Goal: Task Accomplishment & Management: Use online tool/utility

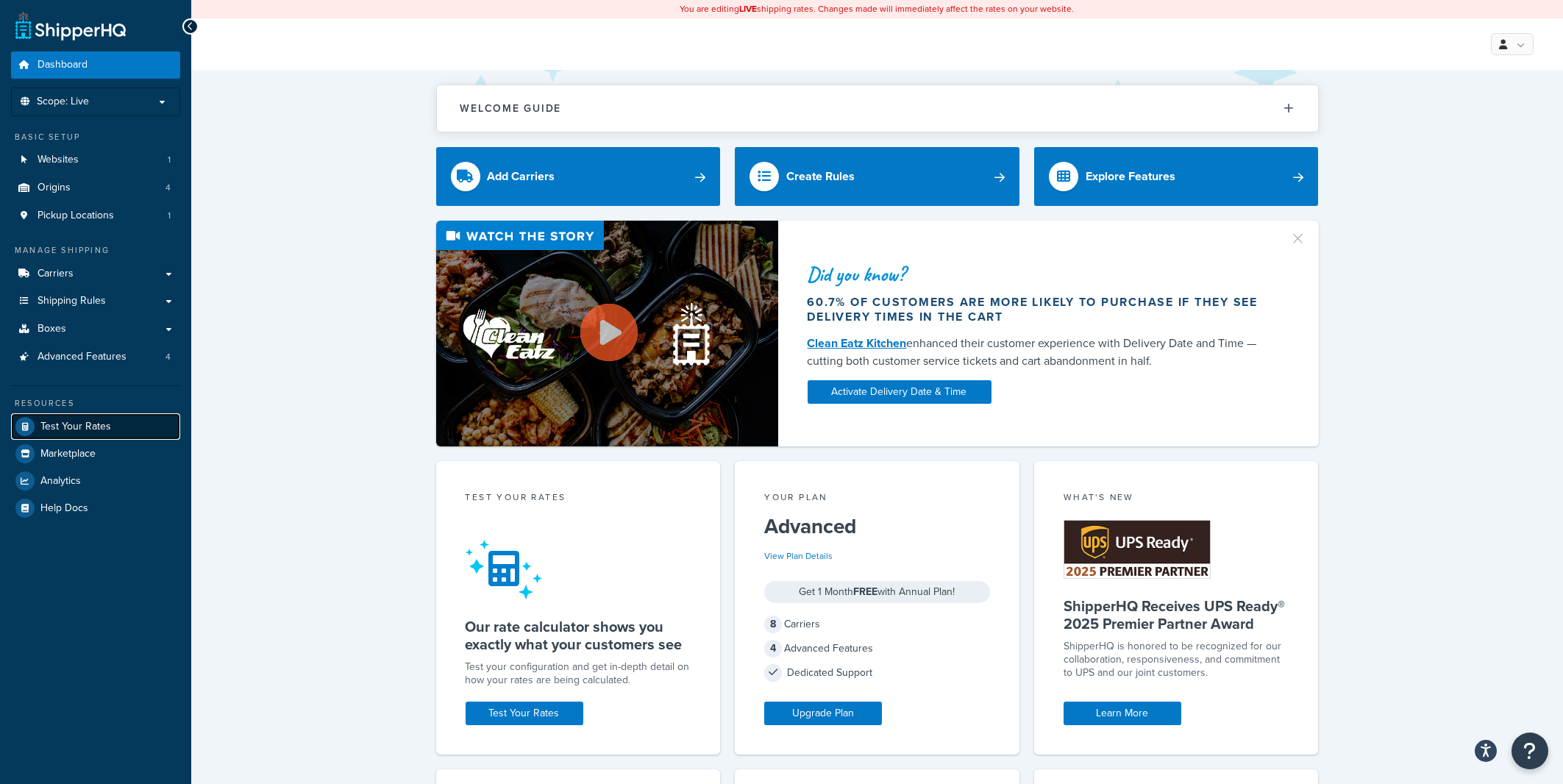
click at [75, 423] on span "Test Your Rates" at bounding box center [76, 427] width 71 height 13
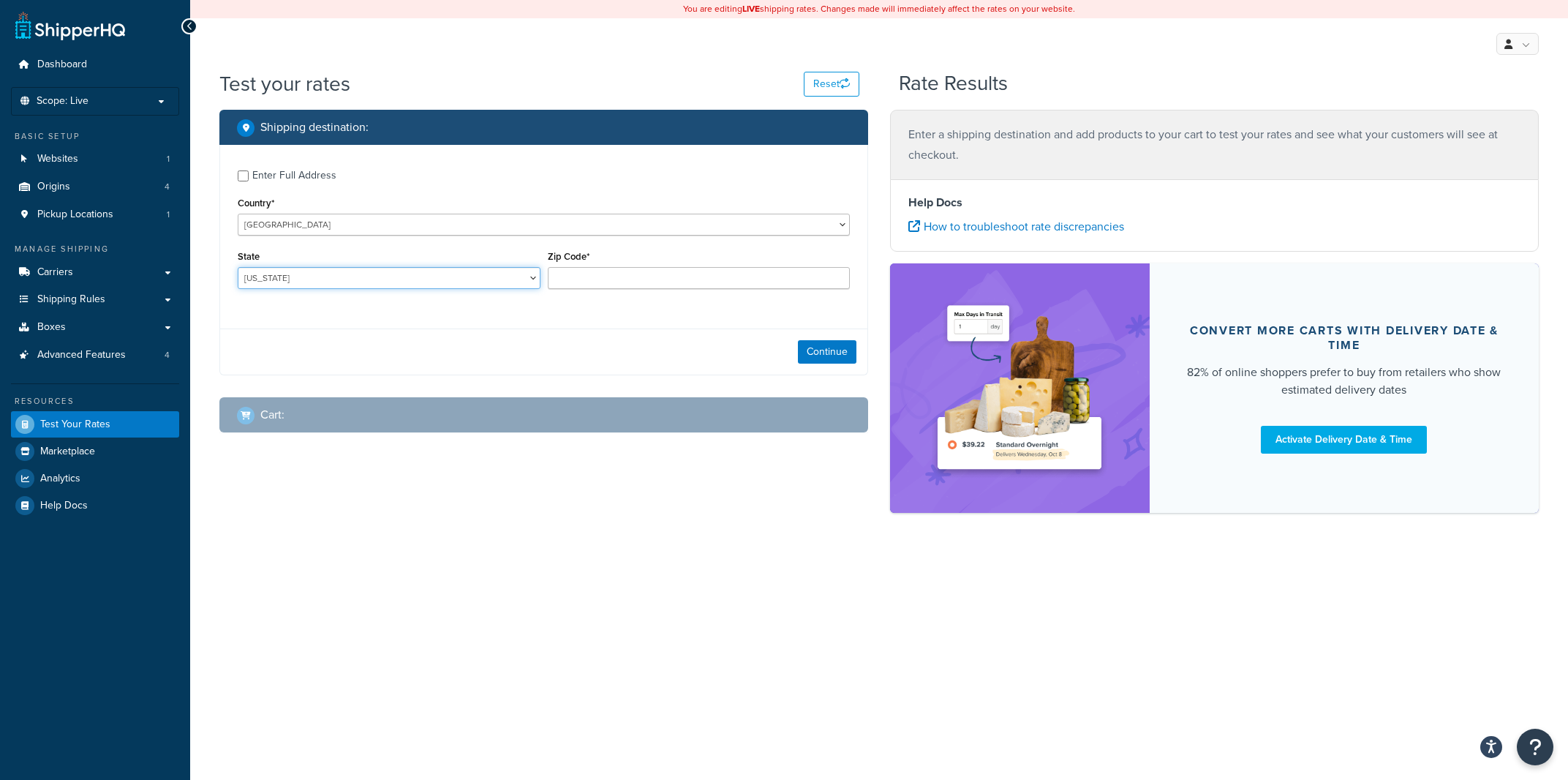
click at [238, 267] on select "[US_STATE] [US_STATE] [US_STATE] [US_STATE] [US_STATE] Armed Forces Americas Ar…" at bounding box center [389, 277] width 303 height 22
click option "Arkansas" at bounding box center [0, 0] width 0 height 0
click at [238, 267] on select "Alabama Alaska American Samoa Arizona Arkansas Armed Forces Americas Armed Forc…" at bounding box center [389, 277] width 303 height 22
select select "AZ"
click option "Arizona" at bounding box center [0, 0] width 0 height 0
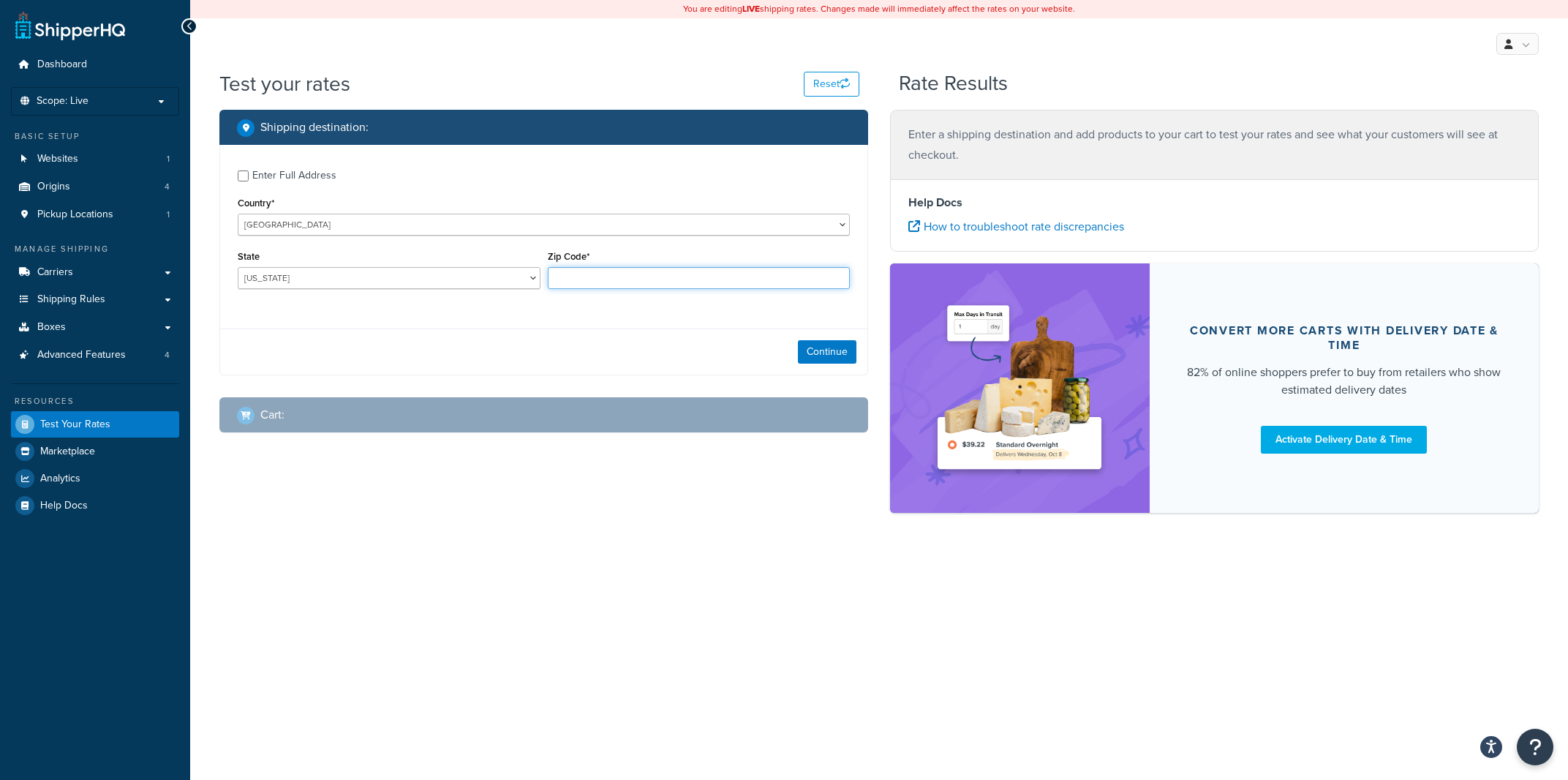
click at [581, 278] on input "Zip Code*" at bounding box center [699, 277] width 303 height 22
type input "85711"
click at [821, 351] on button "Continue" at bounding box center [827, 351] width 58 height 23
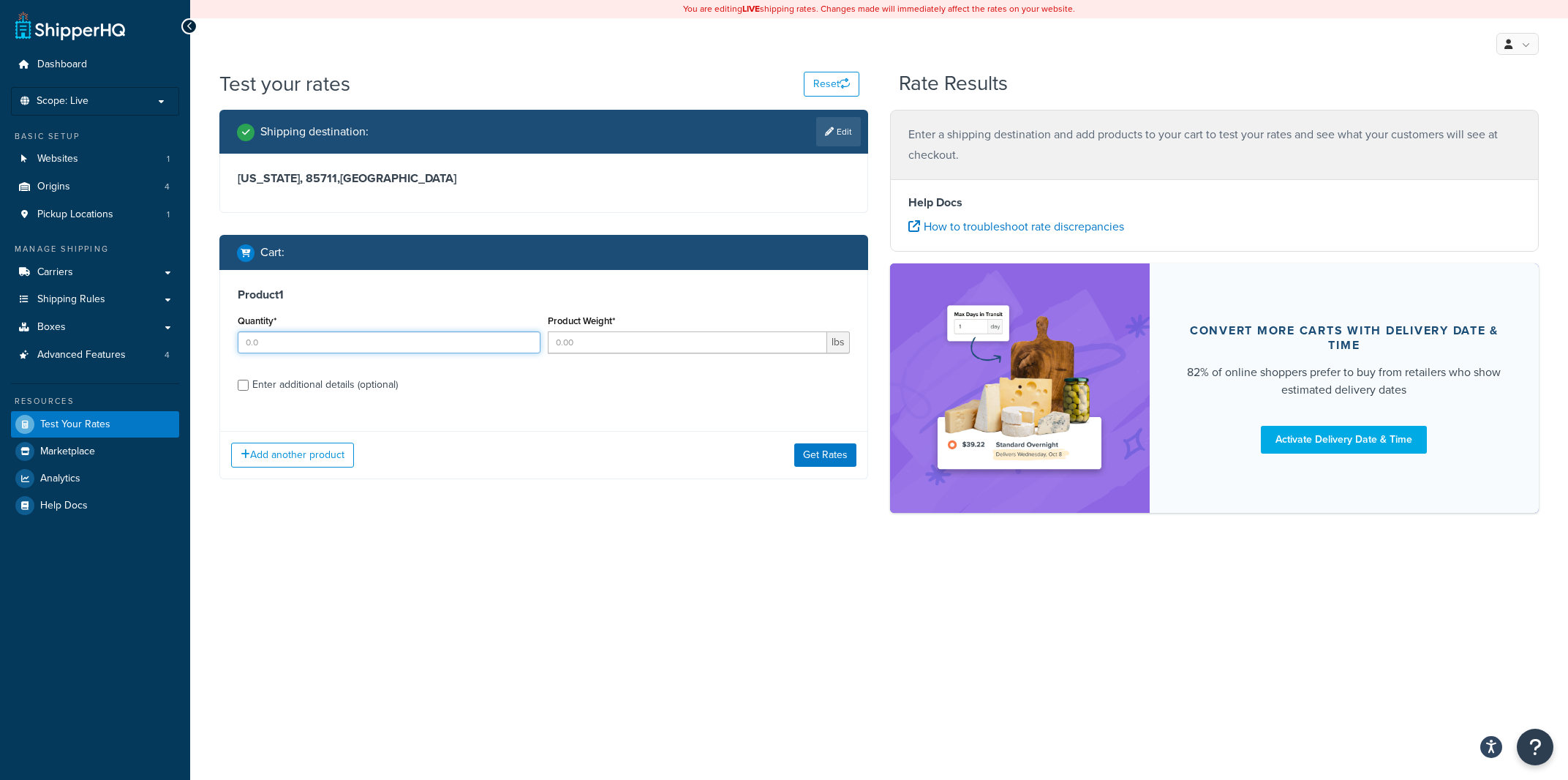
click at [314, 337] on input "Quantity*" at bounding box center [389, 342] width 303 height 22
type input "1"
click at [575, 337] on input "Product Weight*" at bounding box center [688, 342] width 280 height 22
type input "48"
click at [294, 372] on label "Enter additional details (optional)" at bounding box center [551, 383] width 597 height 23
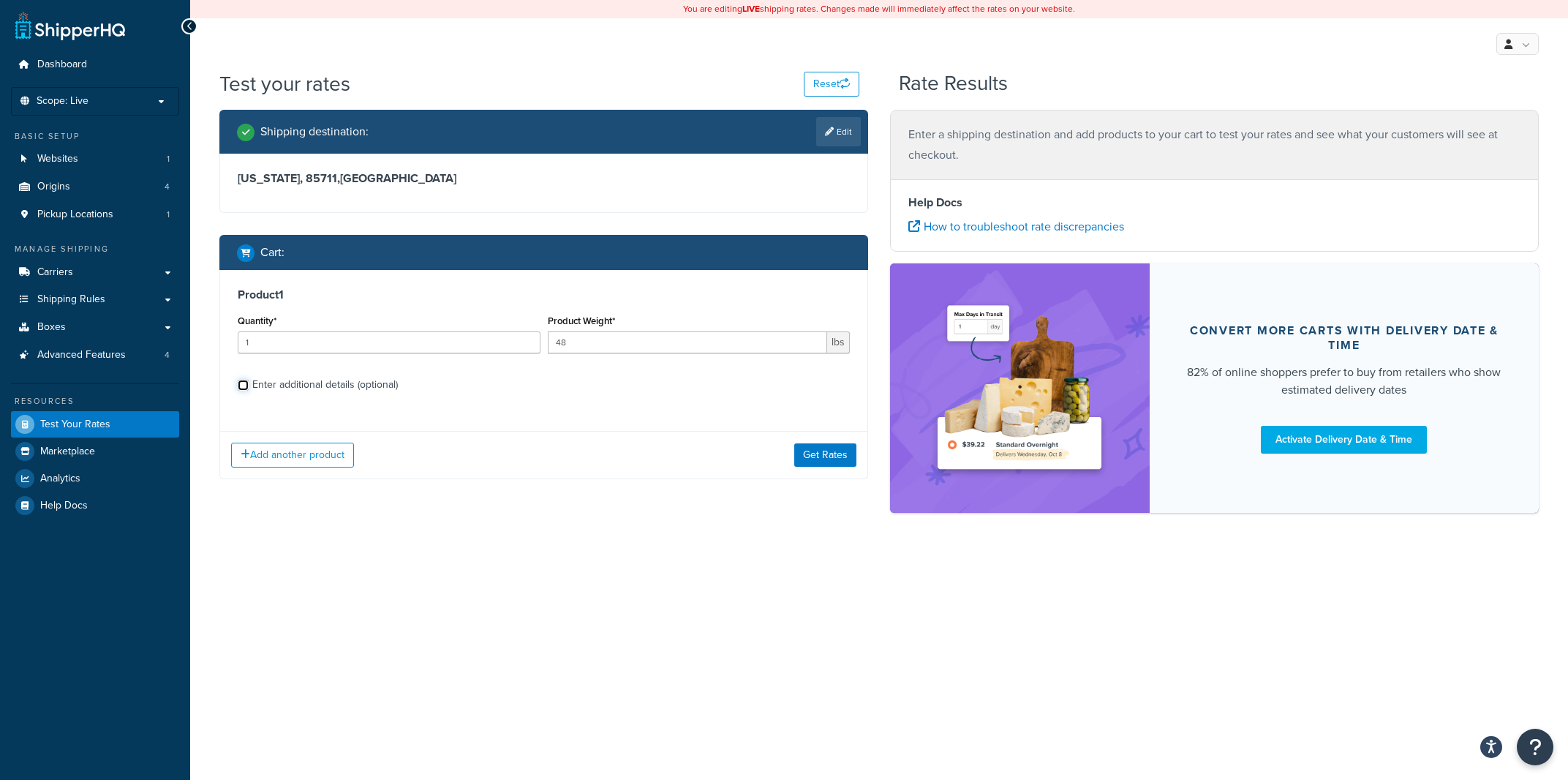
click at [249, 380] on input "Enter additional details (optional)" at bounding box center [243, 385] width 11 height 11
checkbox input "true"
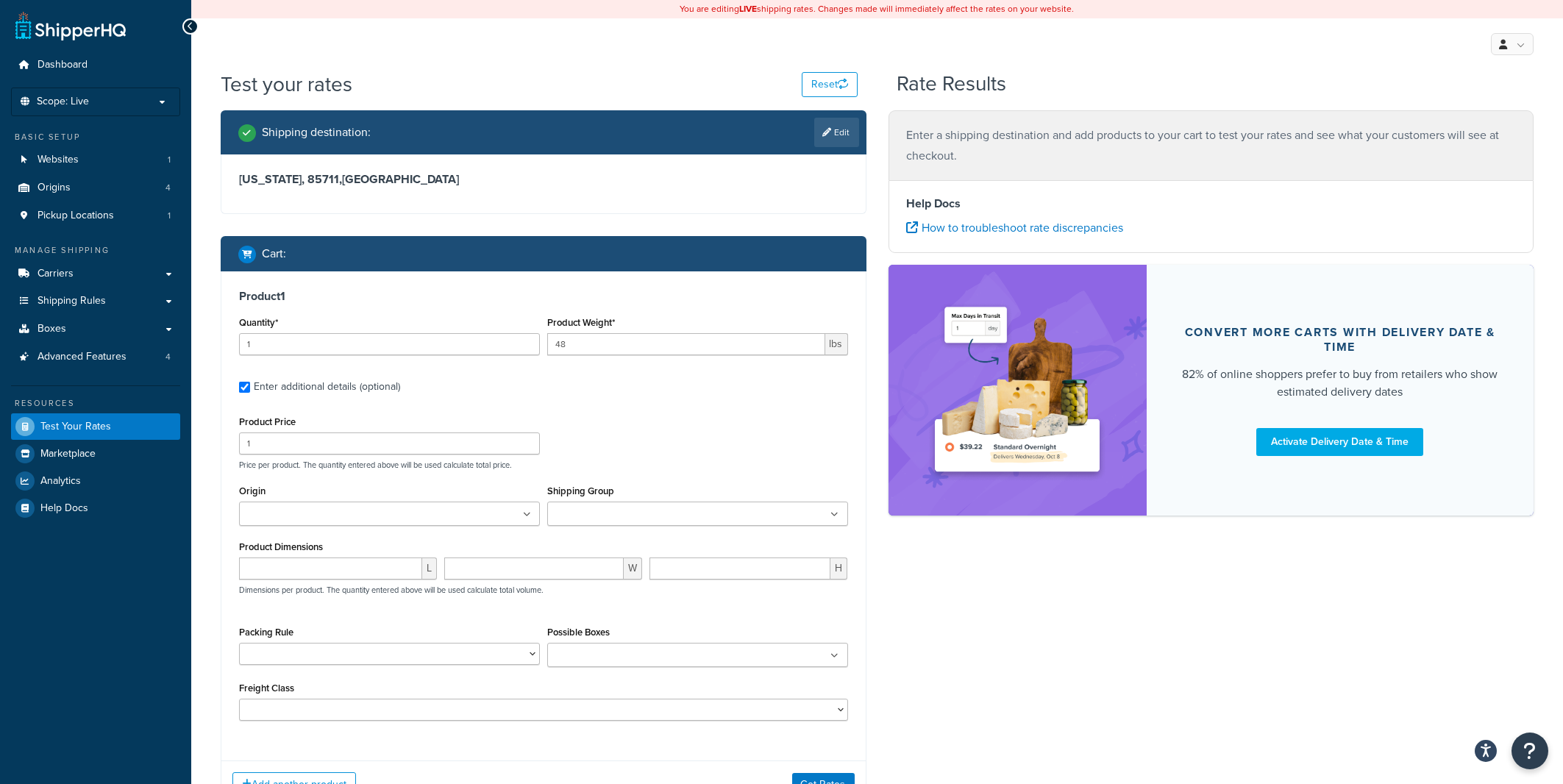
click at [430, 522] on ul at bounding box center [389, 513] width 301 height 24
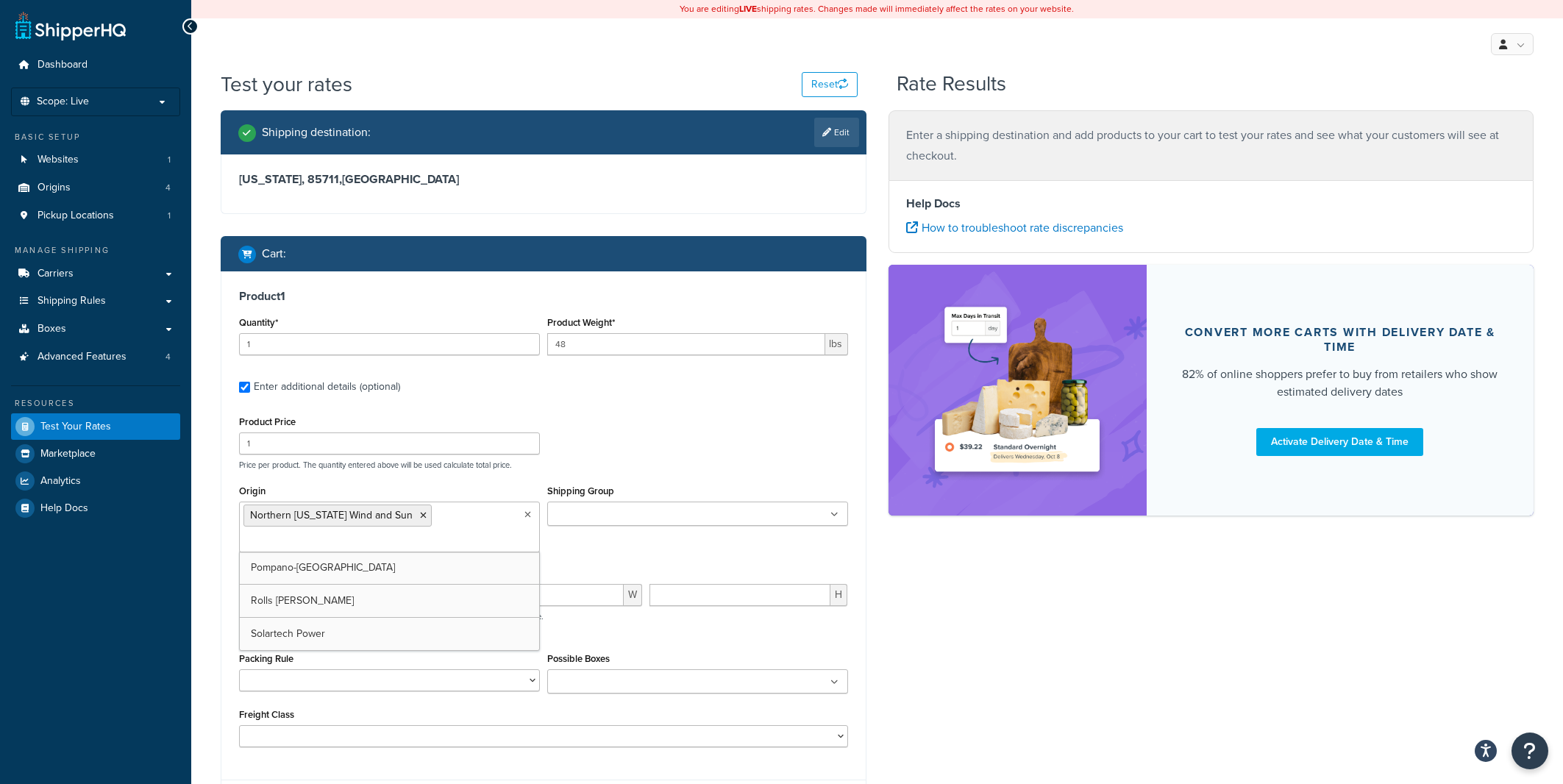
click at [633, 523] on input "Shipping Group" at bounding box center [616, 515] width 130 height 17
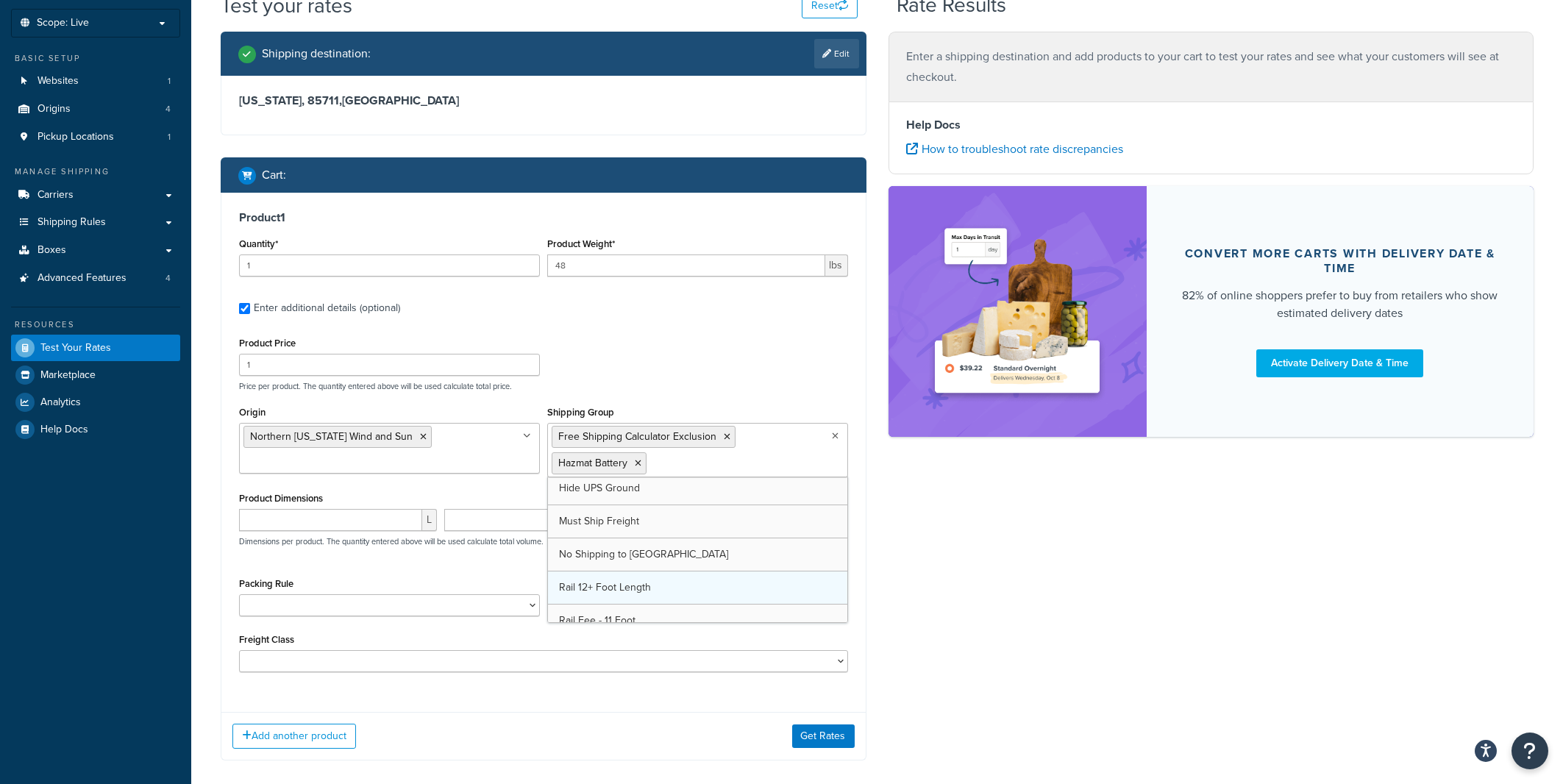
scroll to position [550, 0]
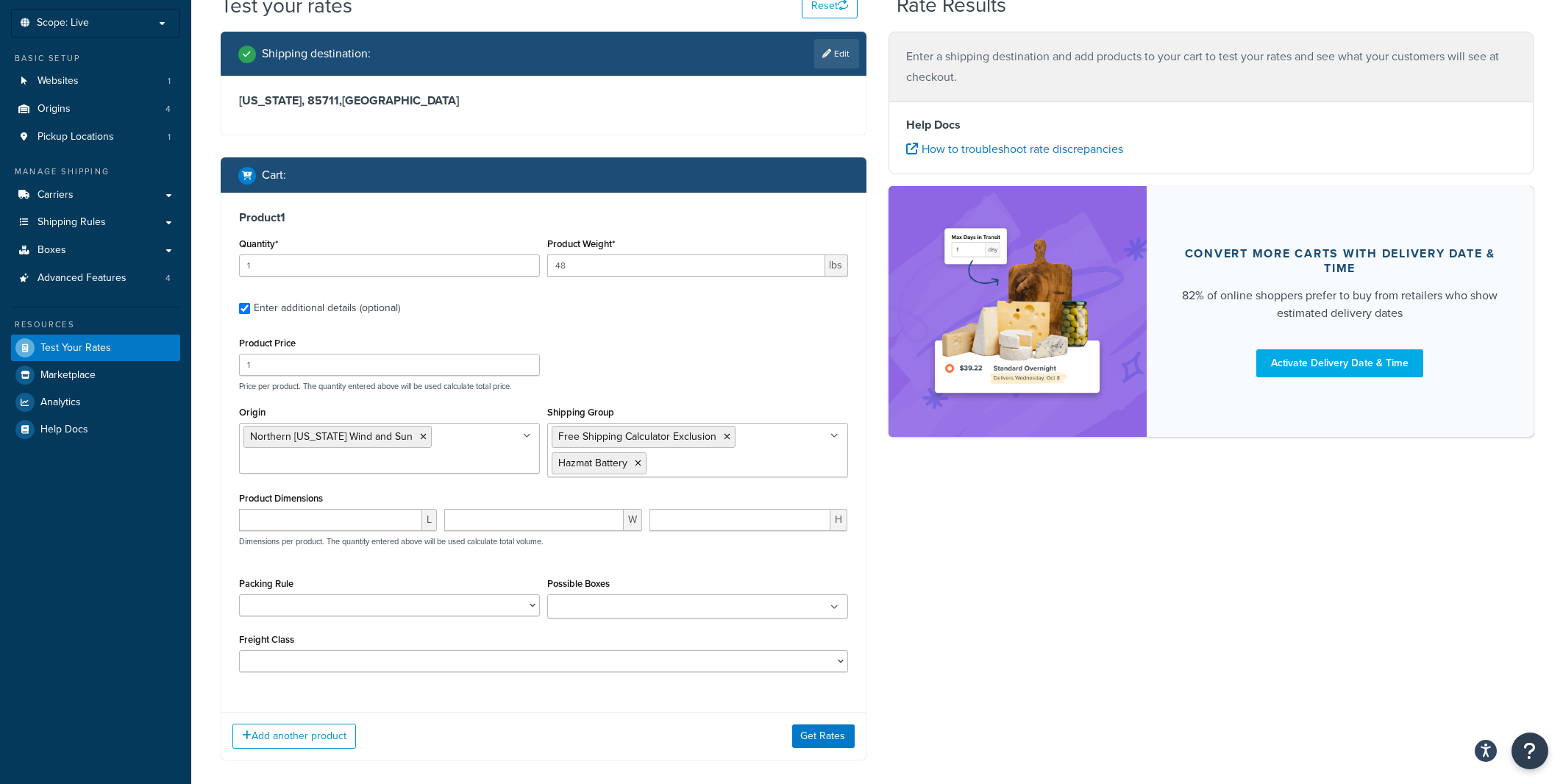
click at [1005, 533] on div "Shipping destination : Edit Arizona, 85711 , United States Cart : Product 1 Qua…" at bounding box center [877, 407] width 1335 height 751
click at [346, 524] on input "number" at bounding box center [331, 519] width 183 height 22
type input "17"
type input "12.2"
type input "8"
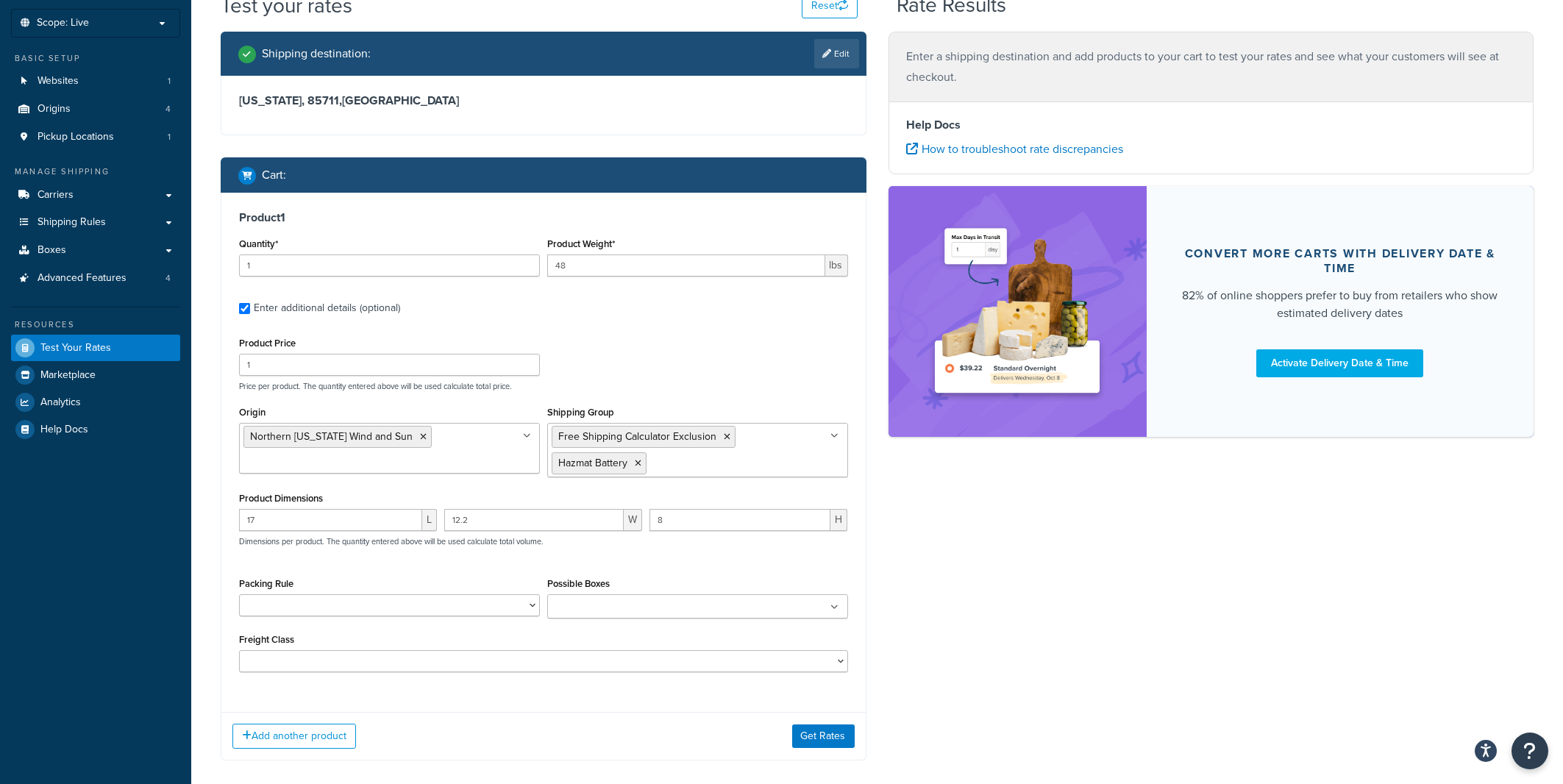
click at [958, 605] on div "Shipping destination : Edit Arizona, 85711 , United States Cart : Product 1 Qua…" at bounding box center [877, 407] width 1335 height 751
click at [829, 735] on button "Get Rates" at bounding box center [823, 736] width 62 height 23
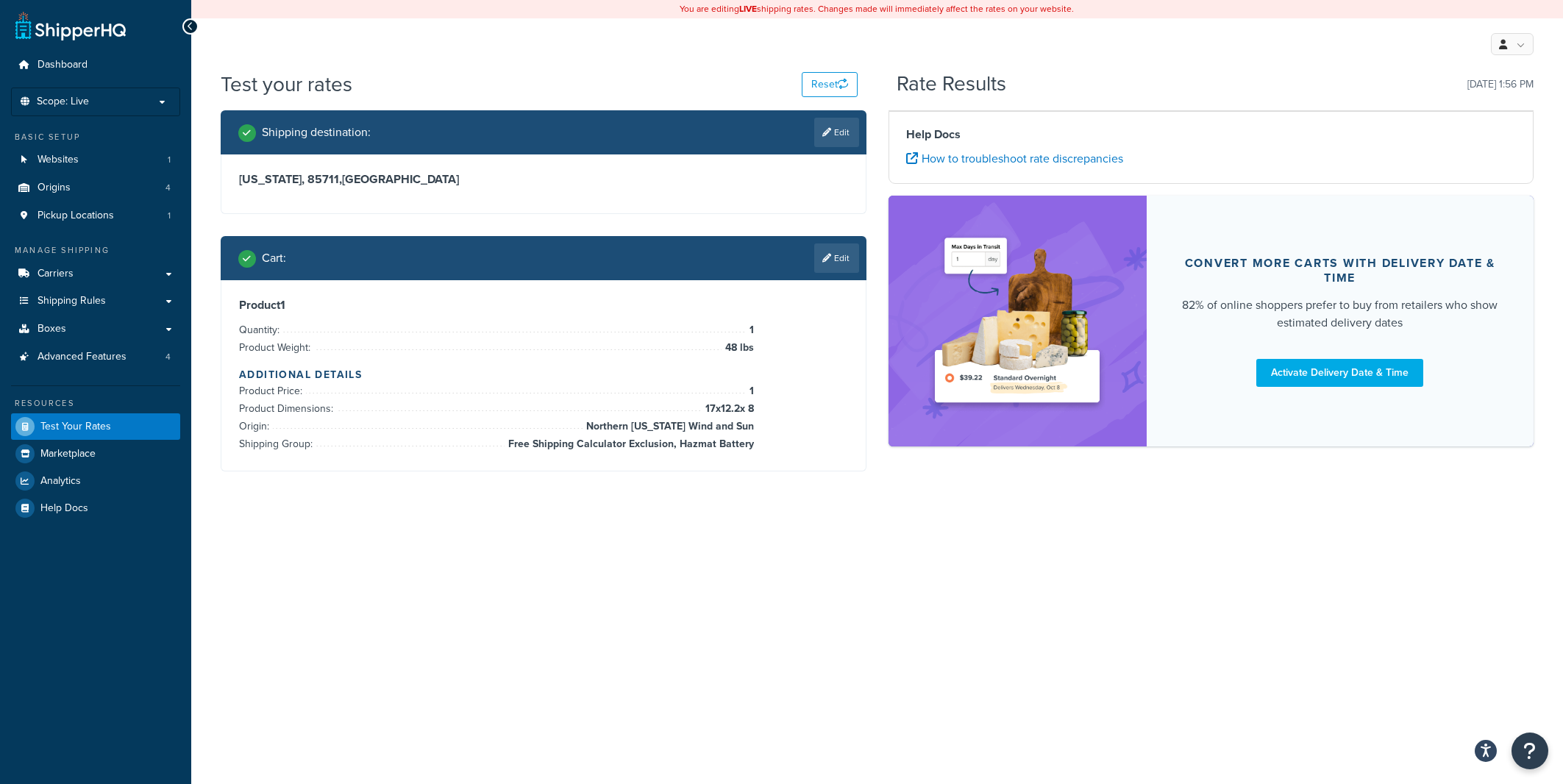
scroll to position [0, 0]
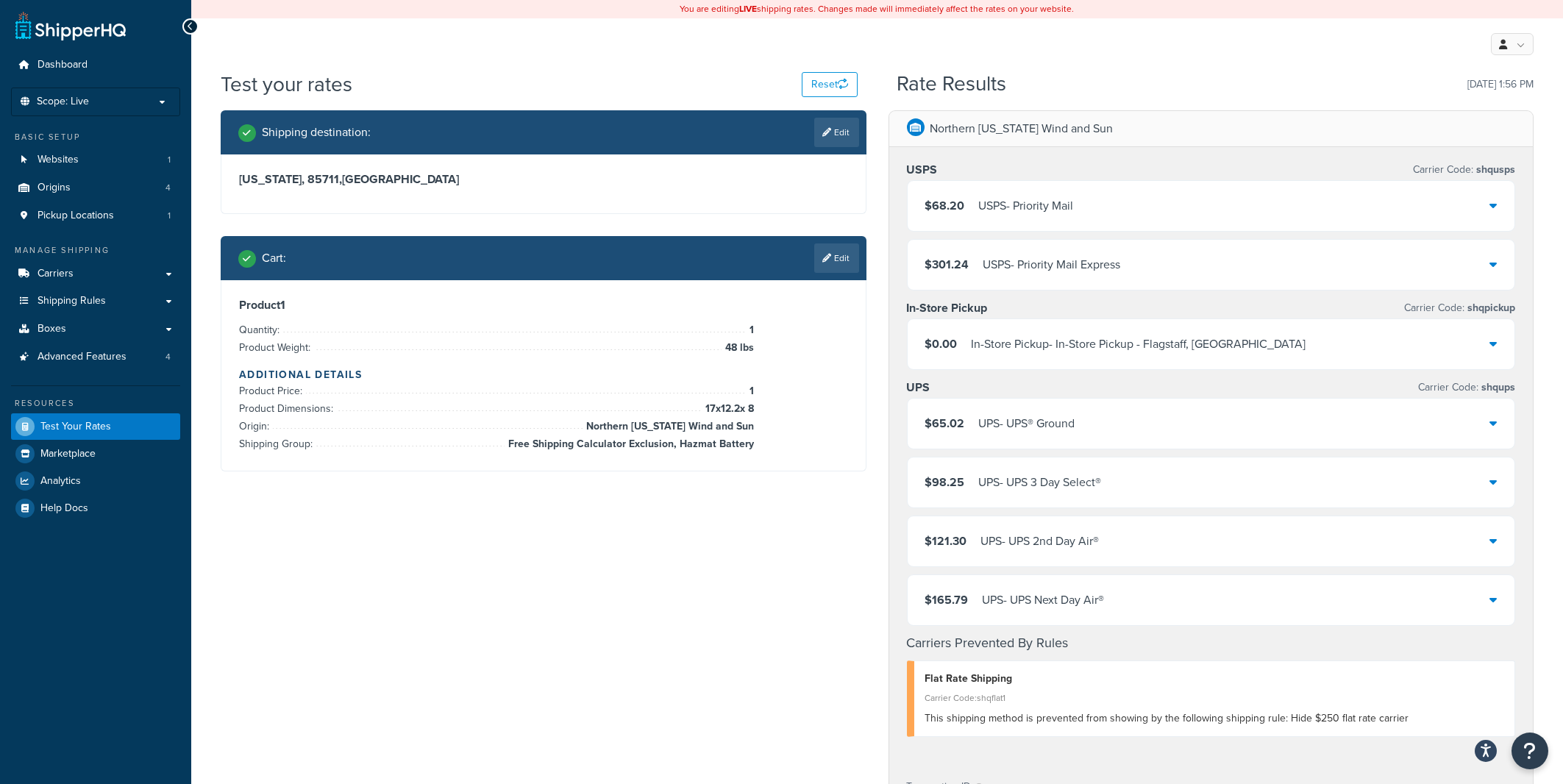
click at [842, 257] on link "Edit" at bounding box center [837, 258] width 45 height 29
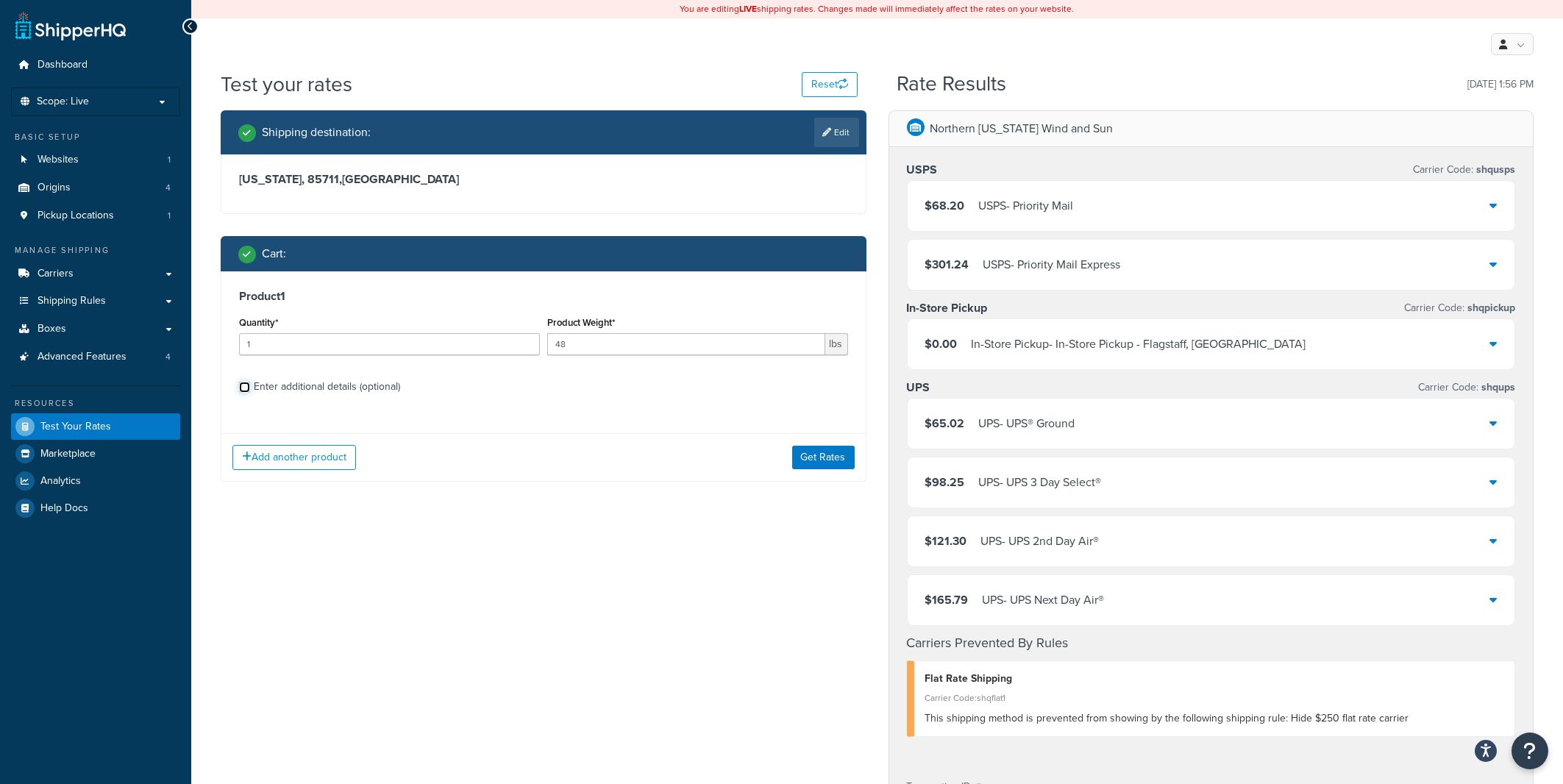
click at [242, 388] on input "Enter additional details (optional)" at bounding box center [244, 387] width 11 height 11
checkbox input "true"
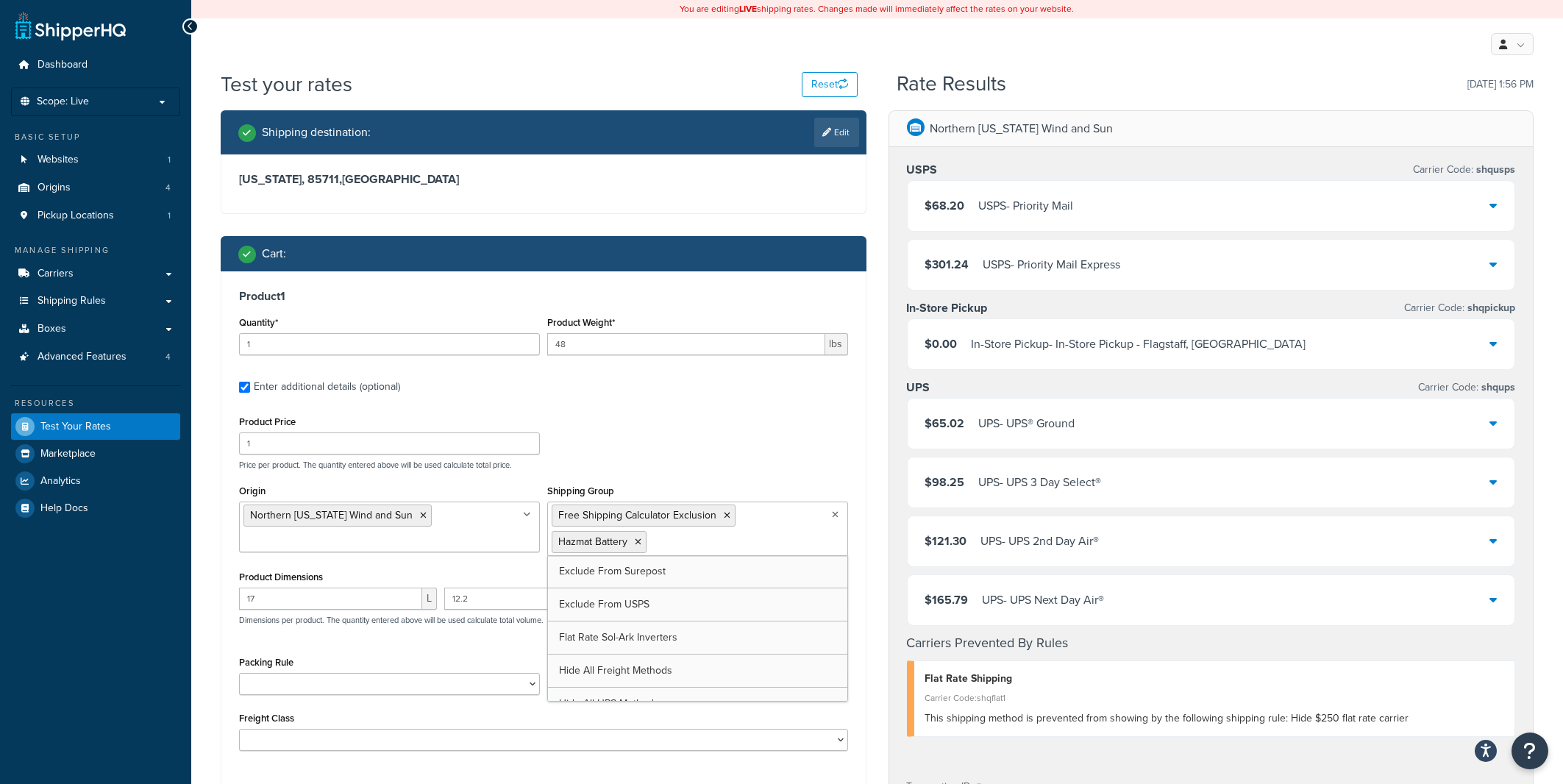
scroll to position [550, 0]
click at [802, 534] on ul "Free Shipping Calculator Exclusion Hazmat Battery" at bounding box center [698, 528] width 301 height 54
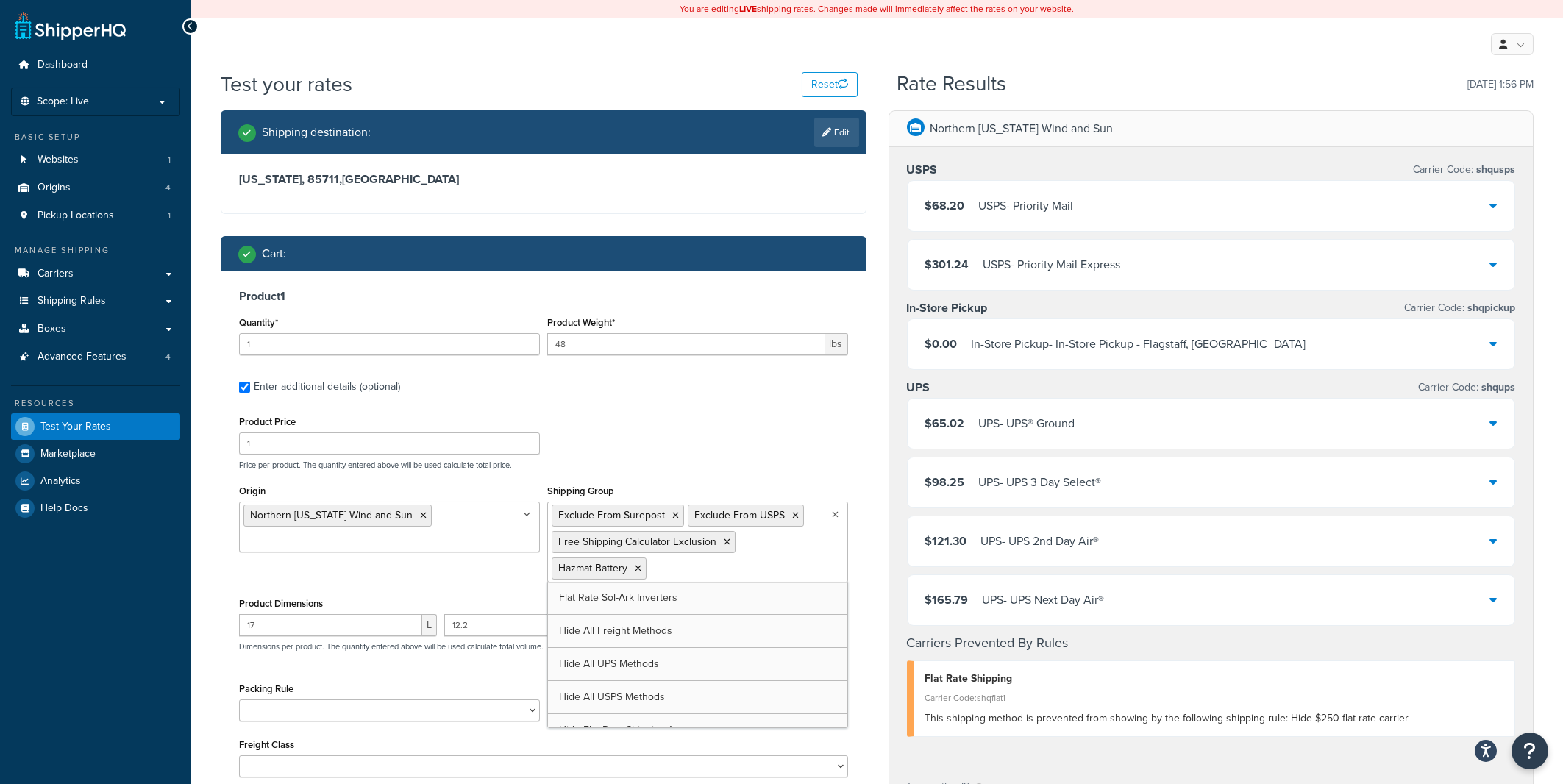
click at [865, 520] on div "Product 1 Quantity* 1 Product Weight* 48 lbs Enter additional details (optional…" at bounding box center [544, 538] width 644 height 534
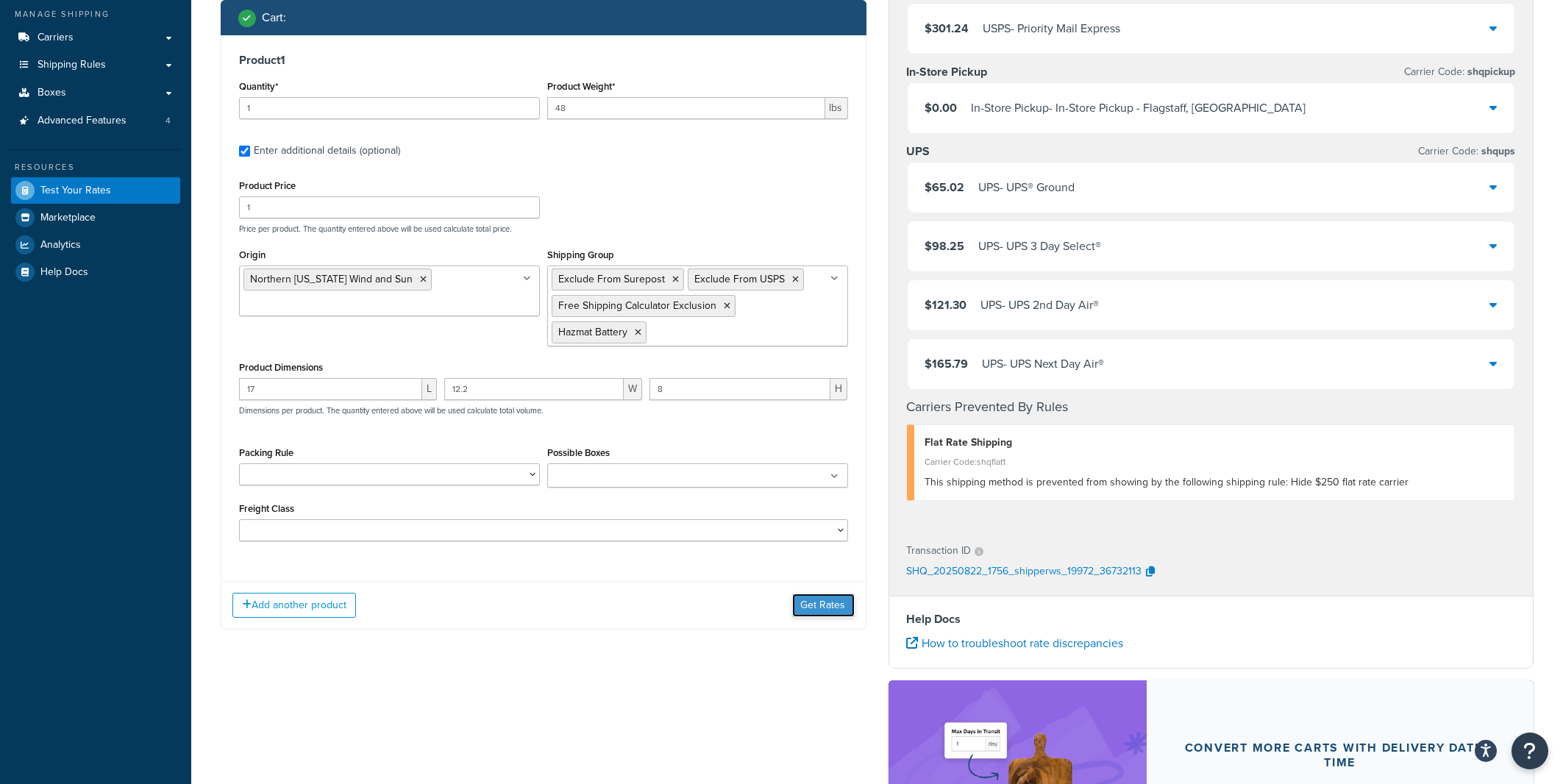
click at [822, 607] on button "Get Rates" at bounding box center [823, 605] width 62 height 23
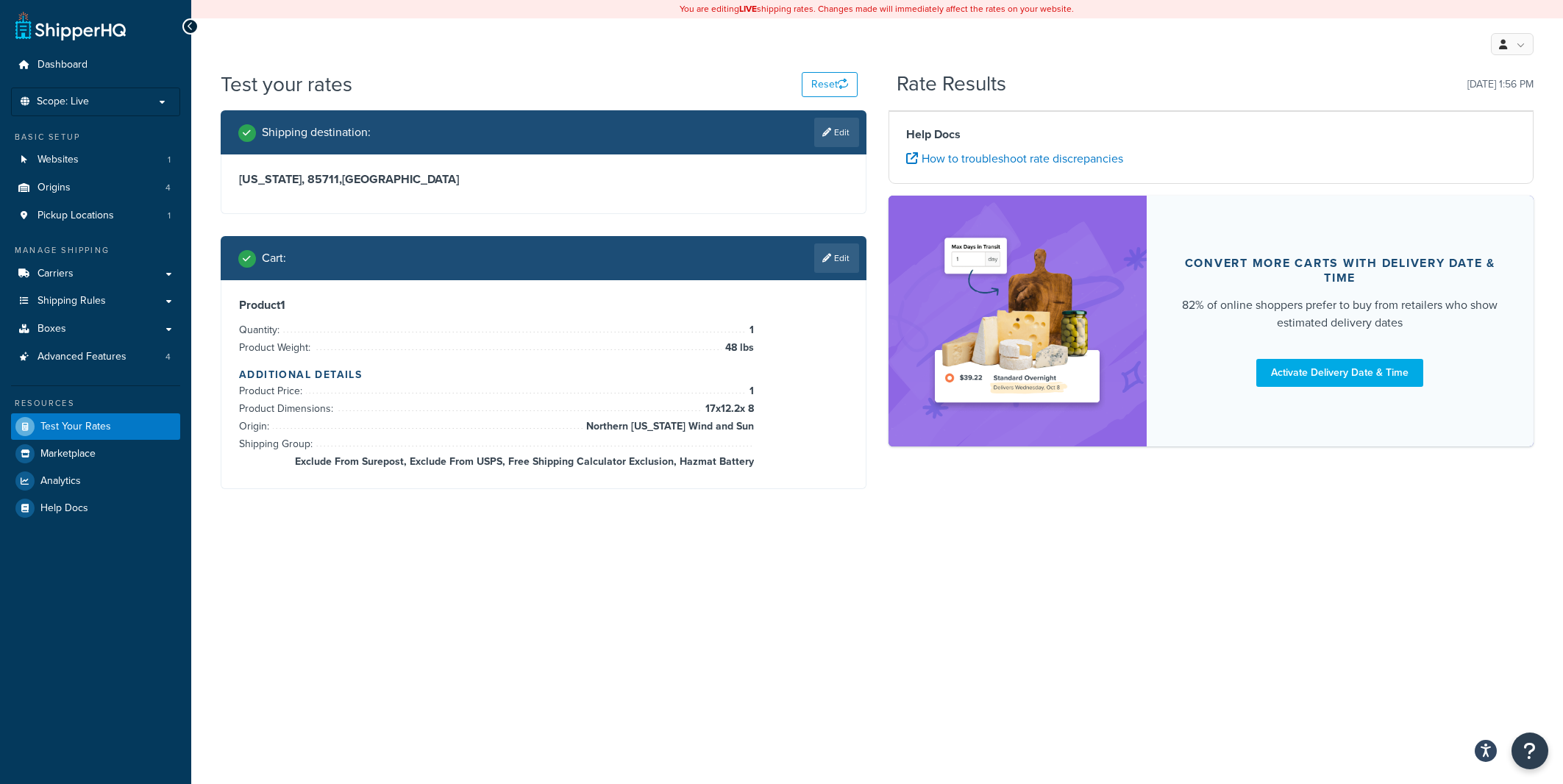
scroll to position [0, 0]
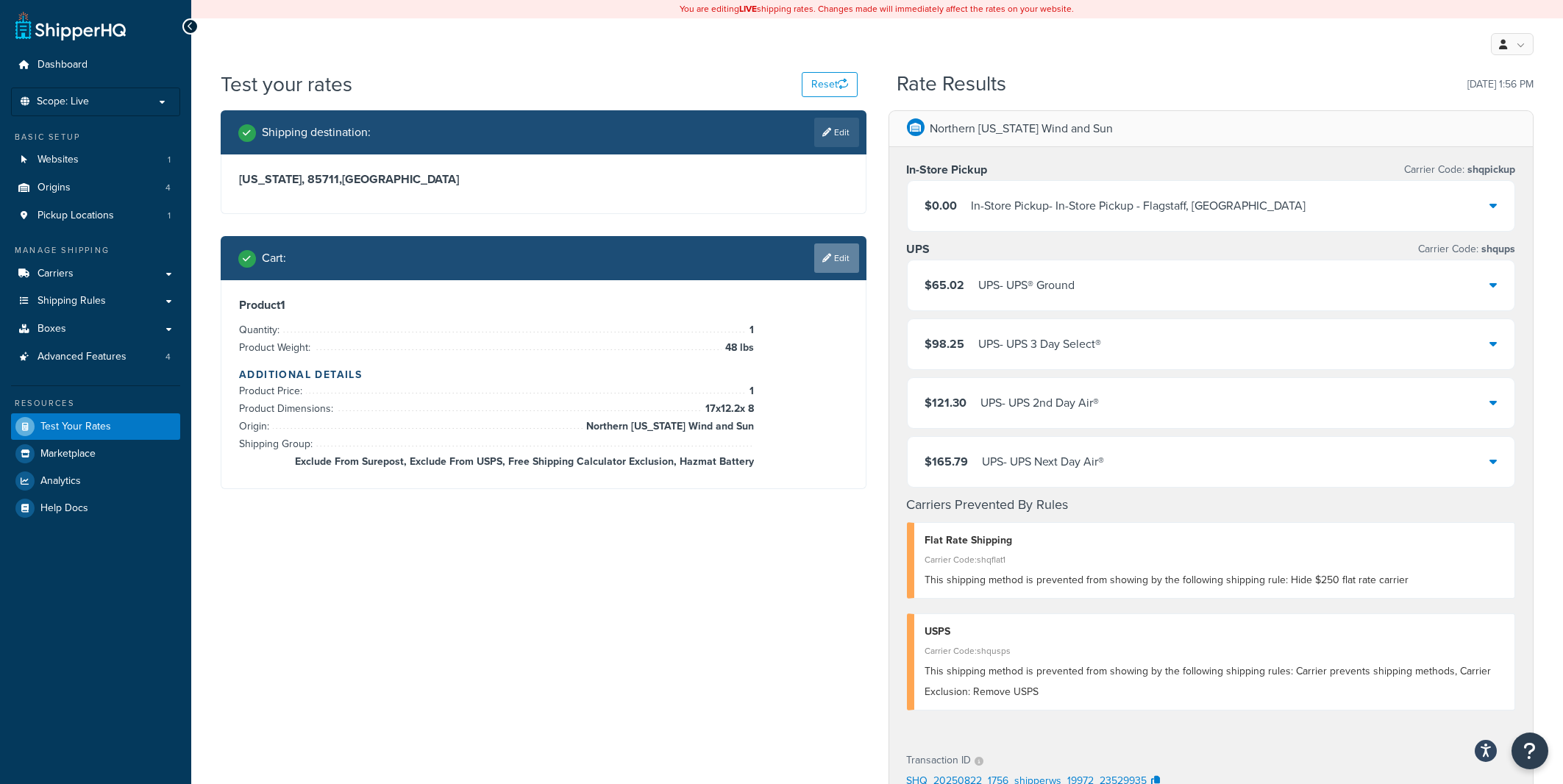
click at [826, 259] on icon at bounding box center [828, 259] width 9 height 9
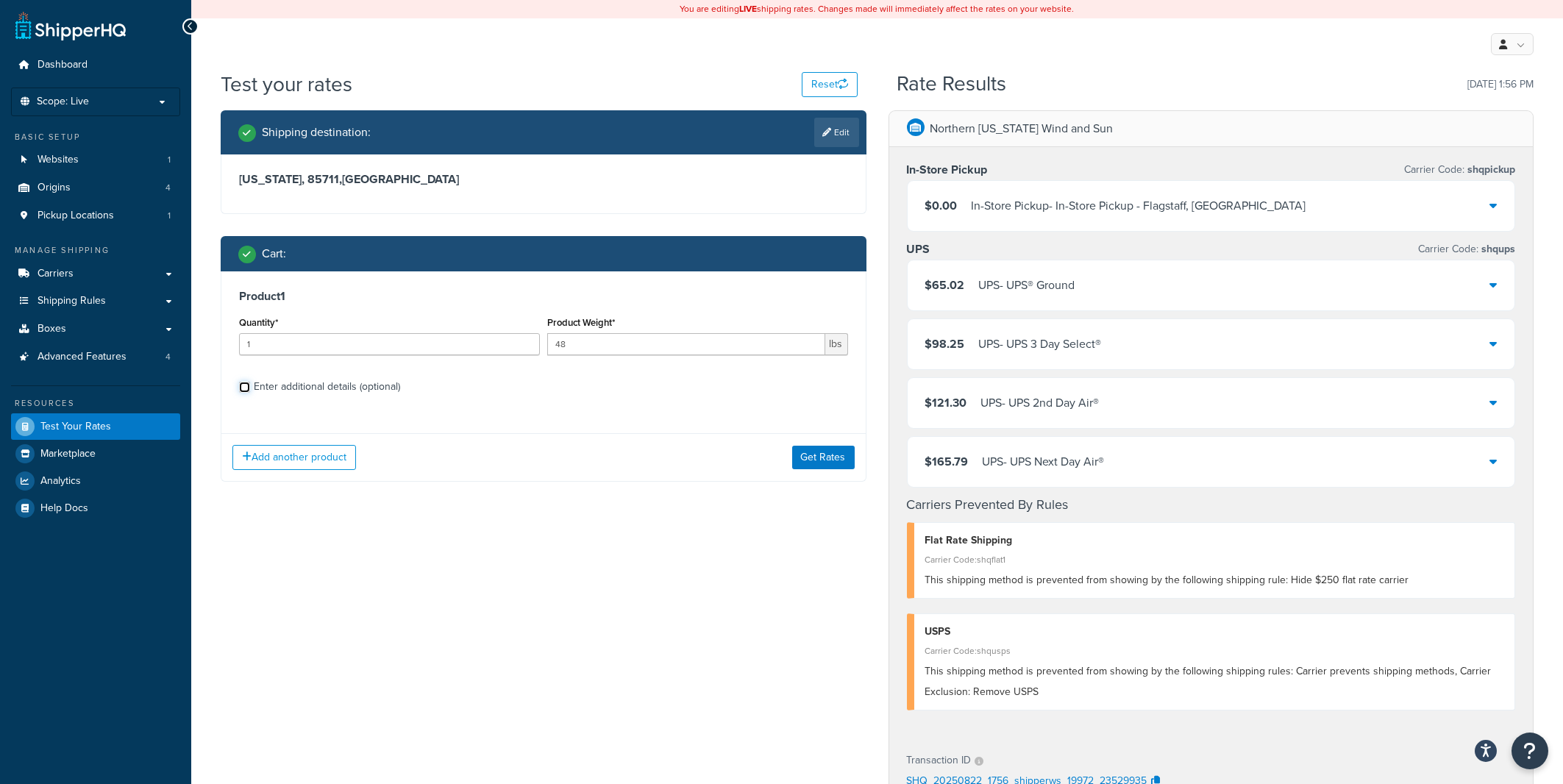
click at [242, 389] on input "Enter additional details (optional)" at bounding box center [244, 387] width 11 height 11
checkbox input "true"
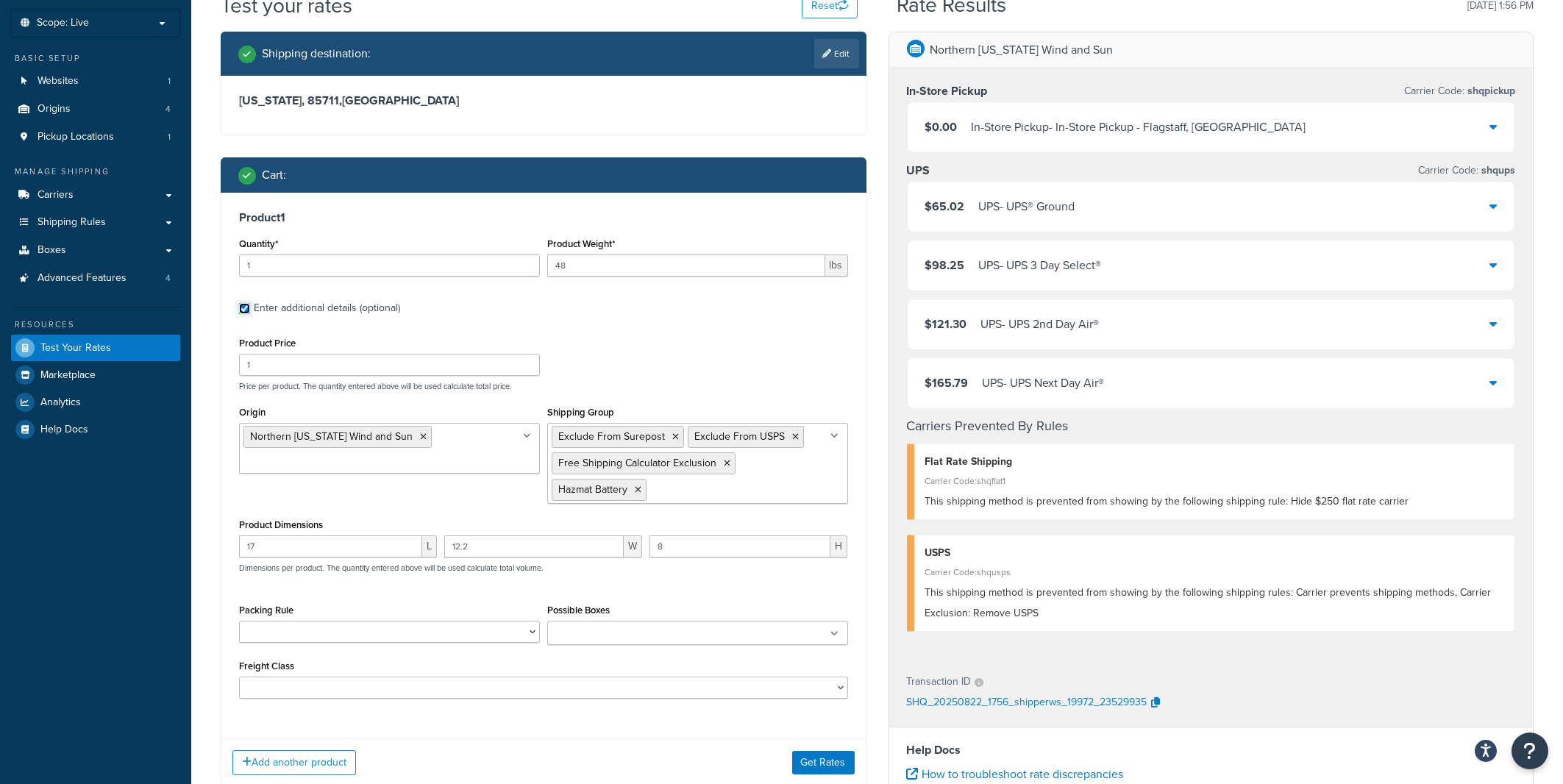
scroll to position [157, 0]
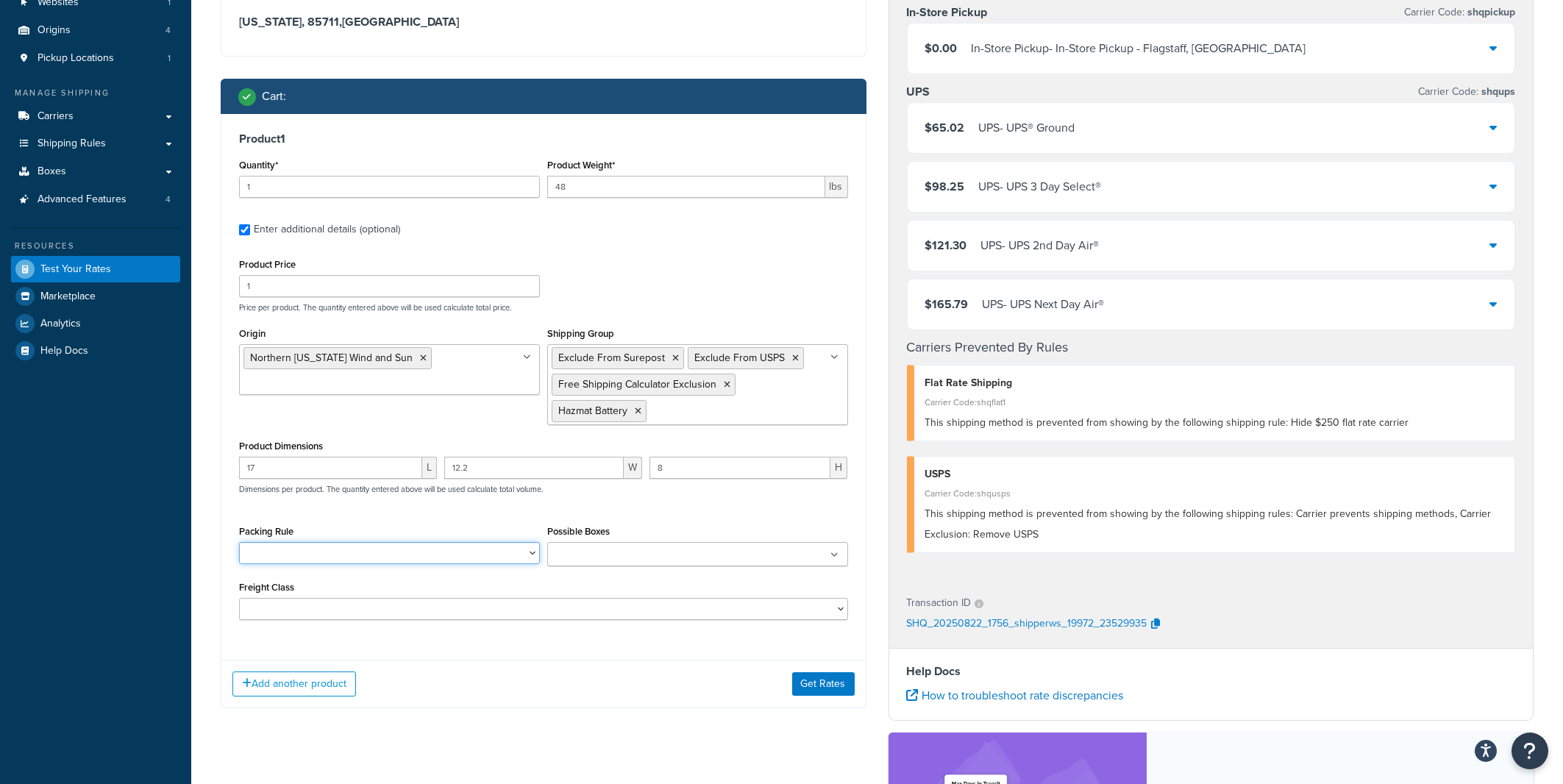
click at [239, 542] on select "CTR-TR84-01-B1 IronRidge XR-100-066A IronRidge XR-100-084A IronRidge XR-100-102…" at bounding box center [389, 552] width 301 height 22
click at [529, 548] on select "CTR-TR84-01-B1 IronRidge XR-100-066A IronRidge XR-100-084A IronRidge XR-100-102…" at bounding box center [389, 552] width 301 height 22
click at [625, 550] on input "Possible Boxes" at bounding box center [616, 555] width 130 height 17
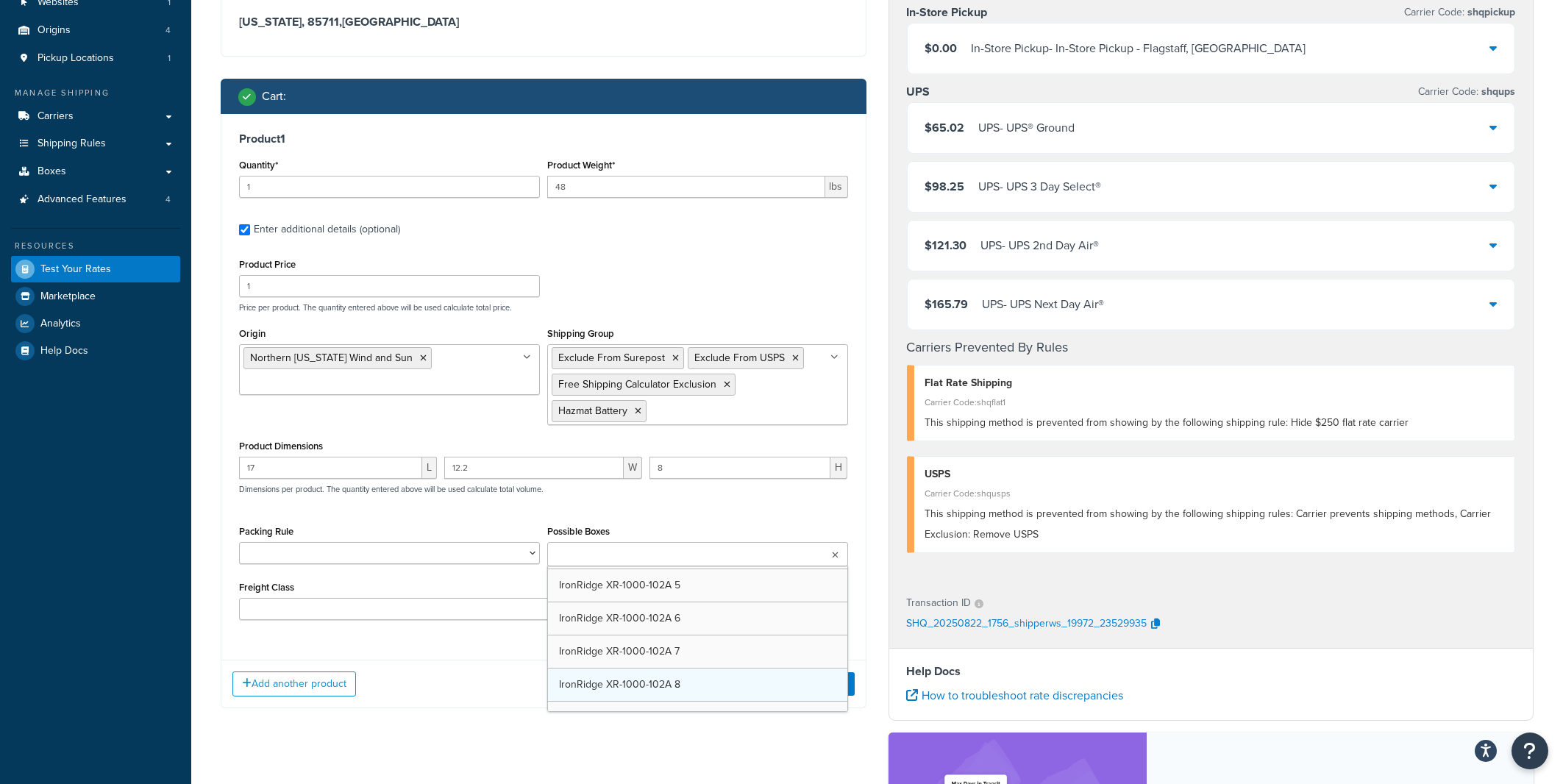
scroll to position [2341, 0]
click at [859, 509] on div "Product 1 Quantity* 1 Product Weight* 48 lbs Enter additional details (optional…" at bounding box center [544, 381] width 644 height 534
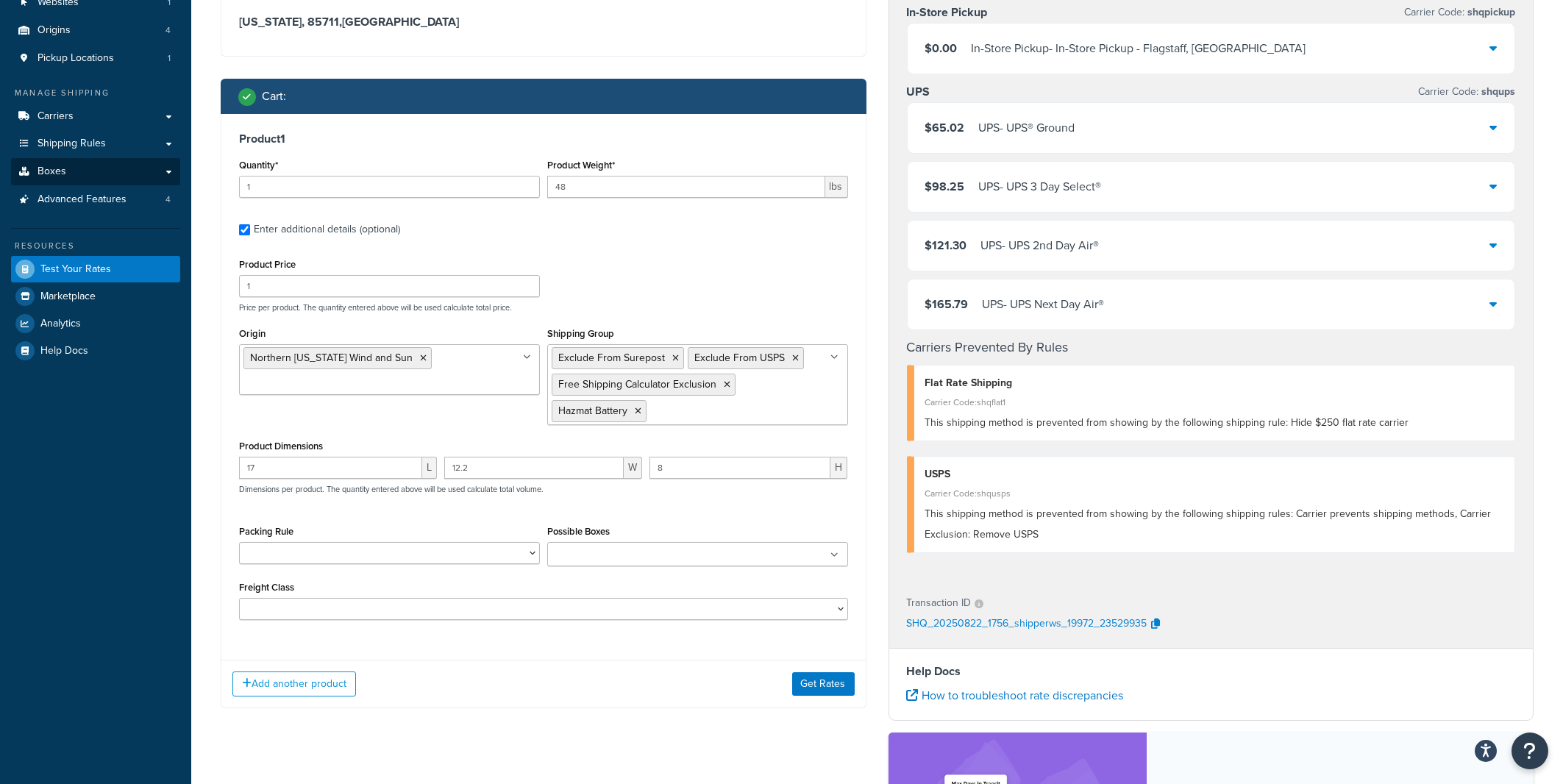
scroll to position [79, 0]
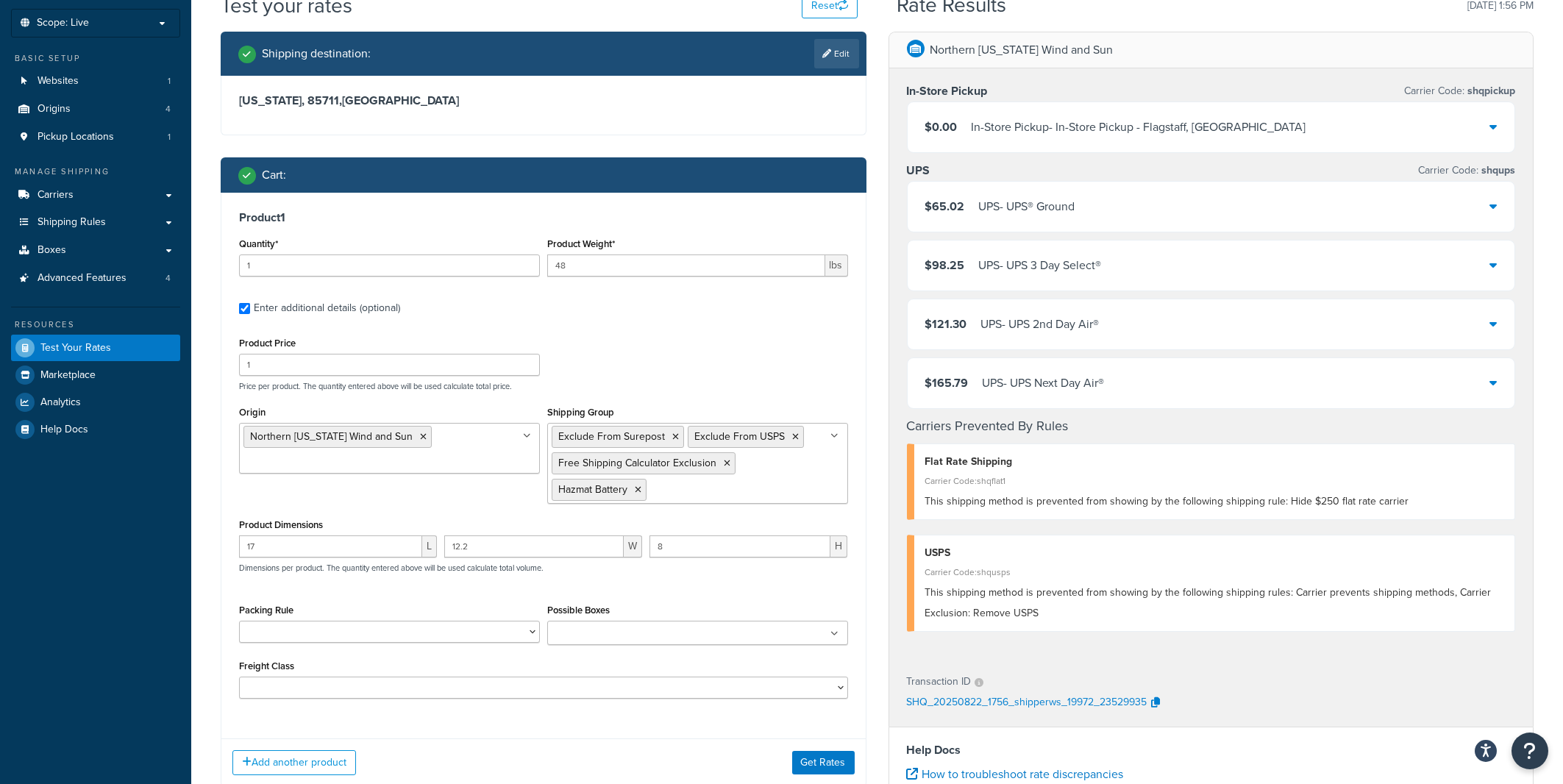
click at [1280, 204] on div "$65.02 UPS - UPS® Ground" at bounding box center [1211, 207] width 607 height 50
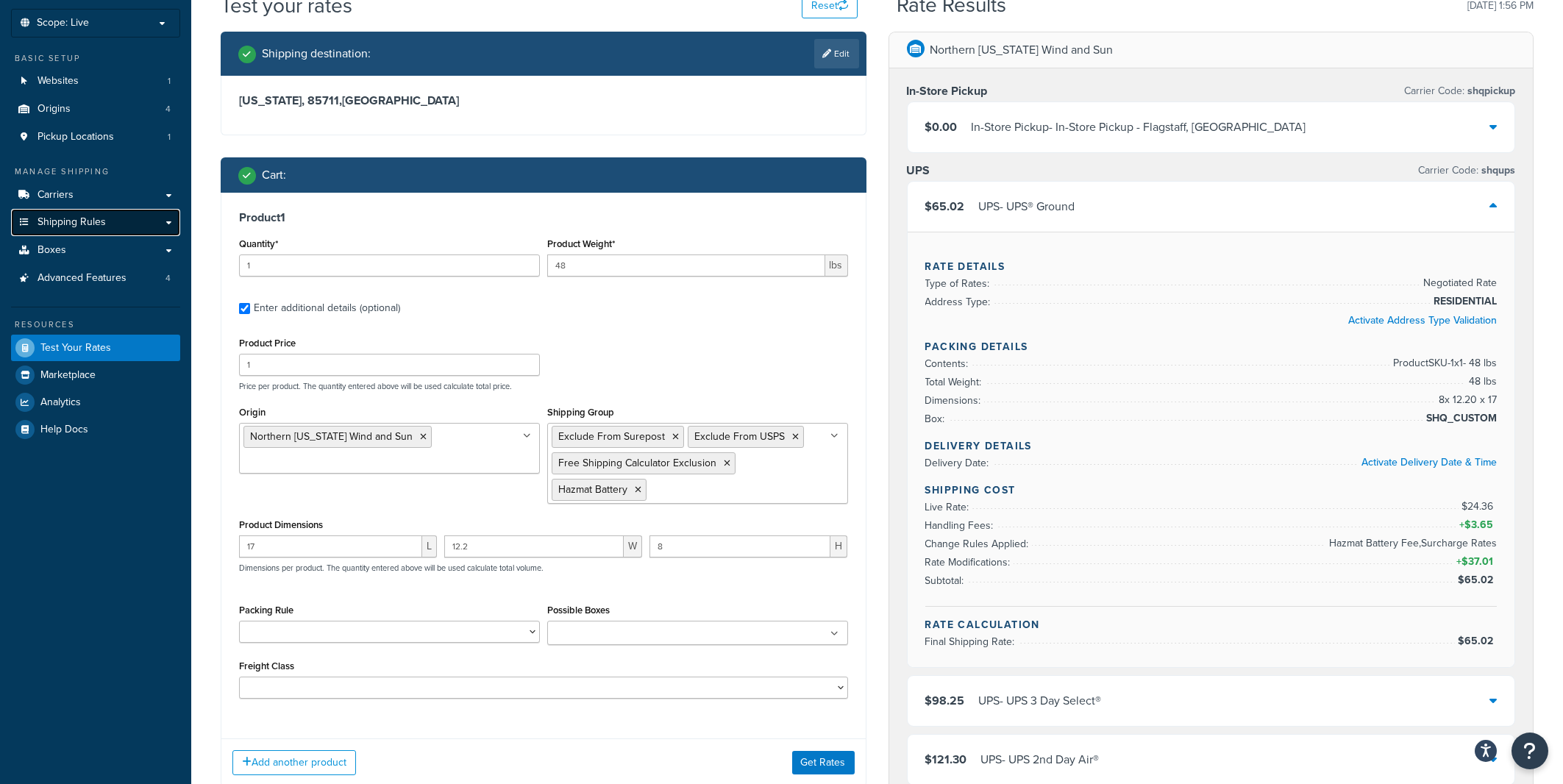
click at [126, 228] on link "Shipping Rules" at bounding box center [95, 222] width 169 height 27
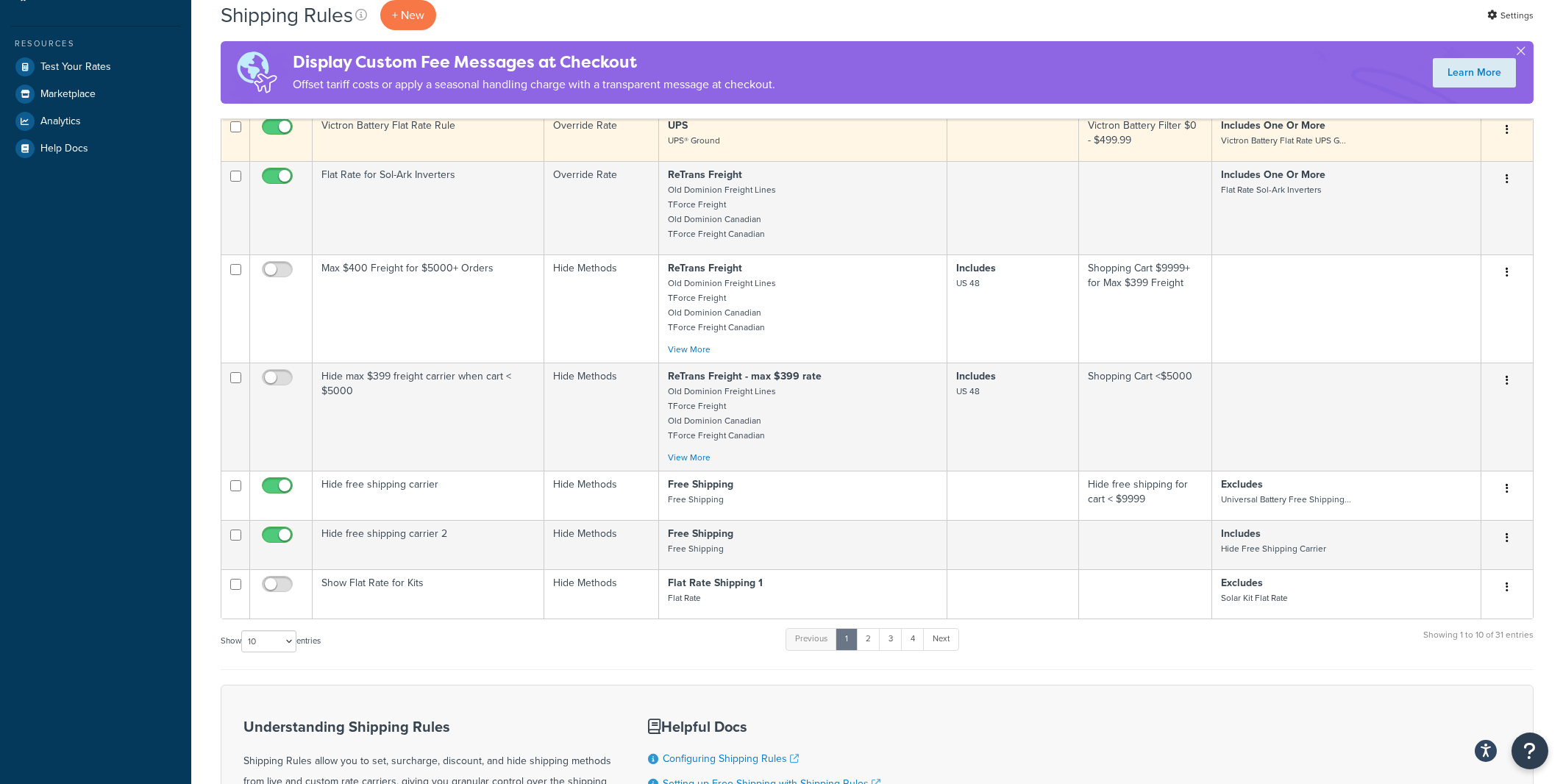
scroll to position [552, 0]
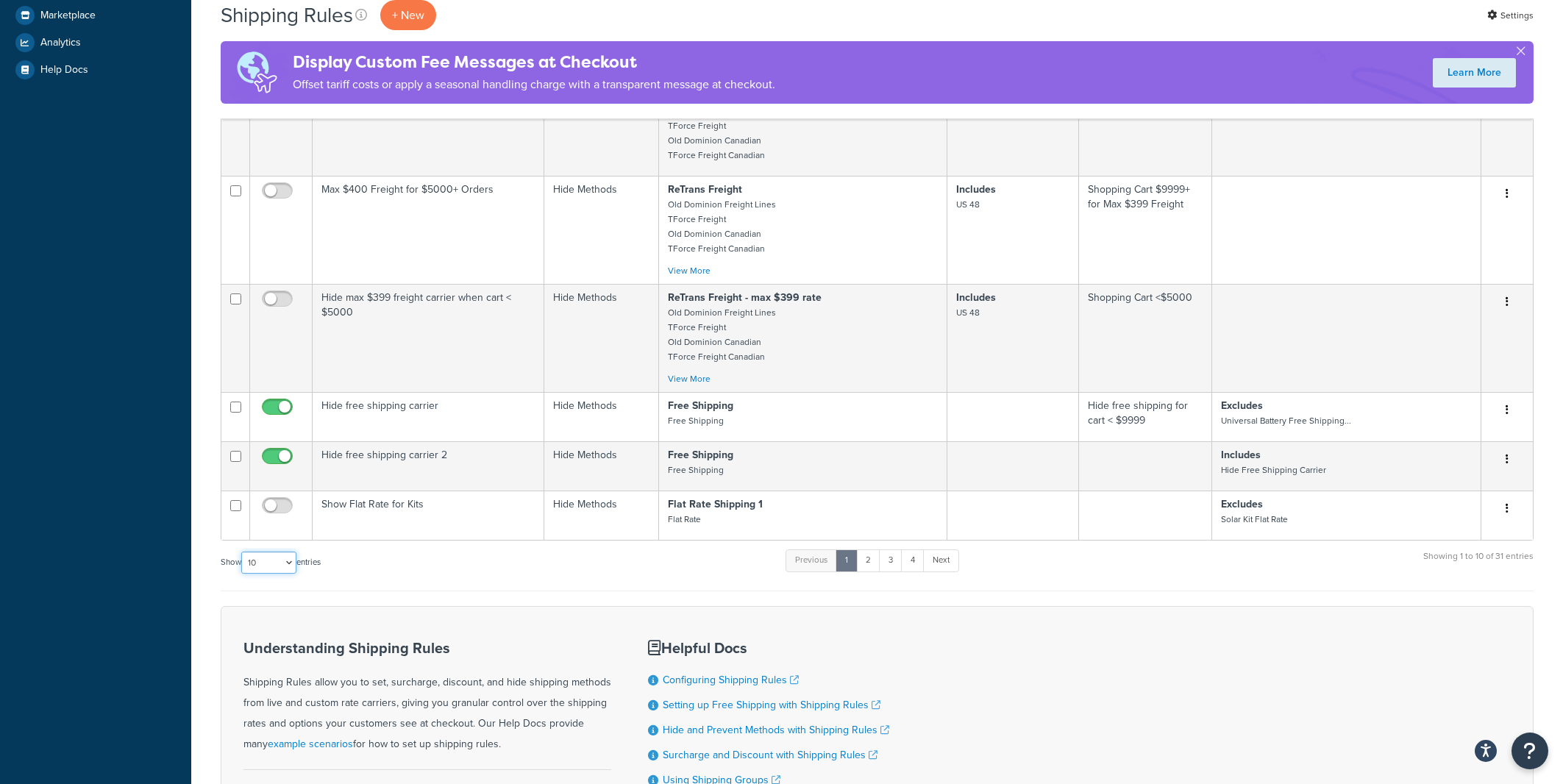
click at [241, 552] on select "10 15 25 50 100 1000" at bounding box center [268, 562] width 55 height 22
select select "1000"
click option "1000" at bounding box center [0, 0] width 0 height 0
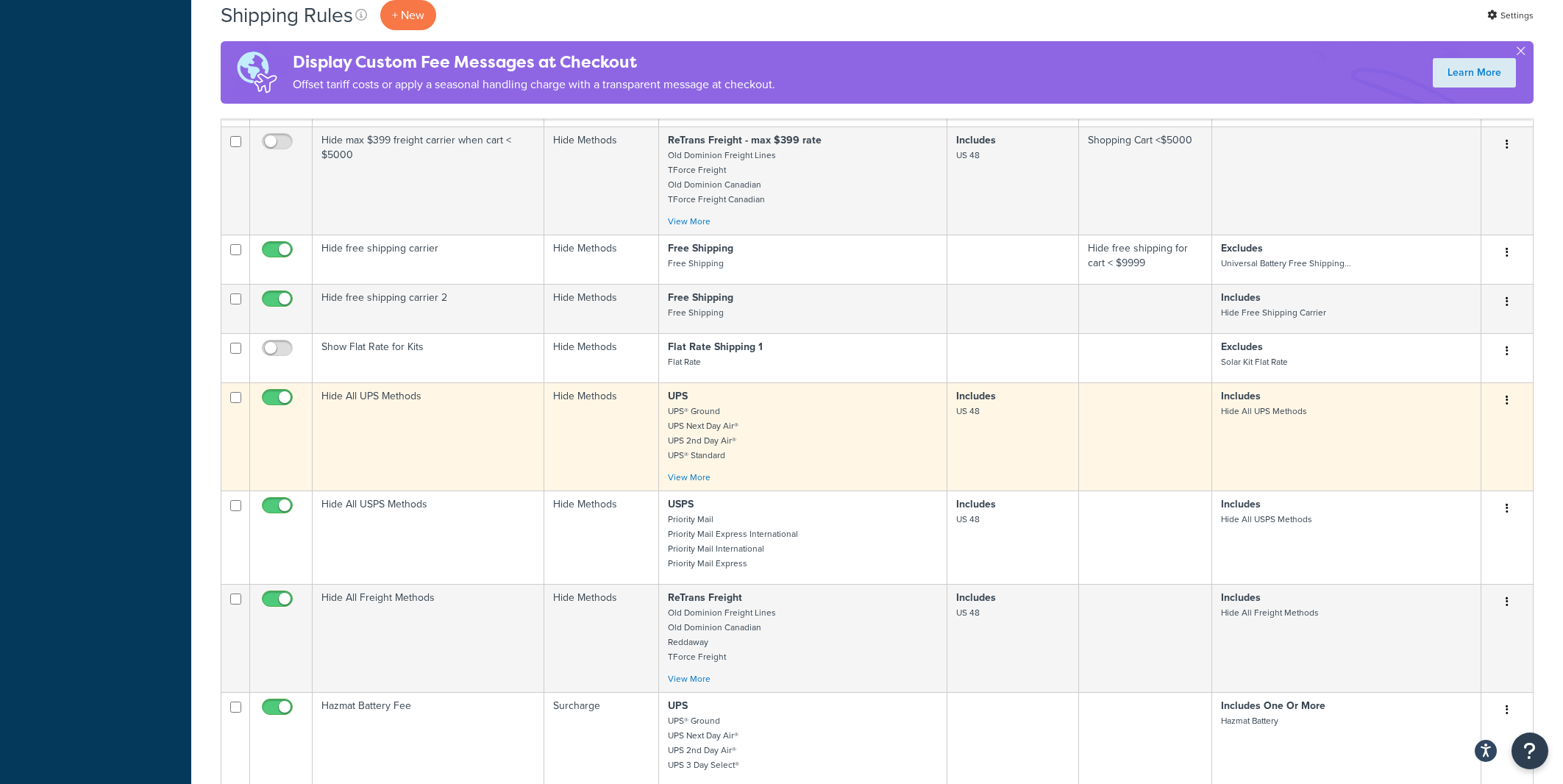
scroll to position [789, 0]
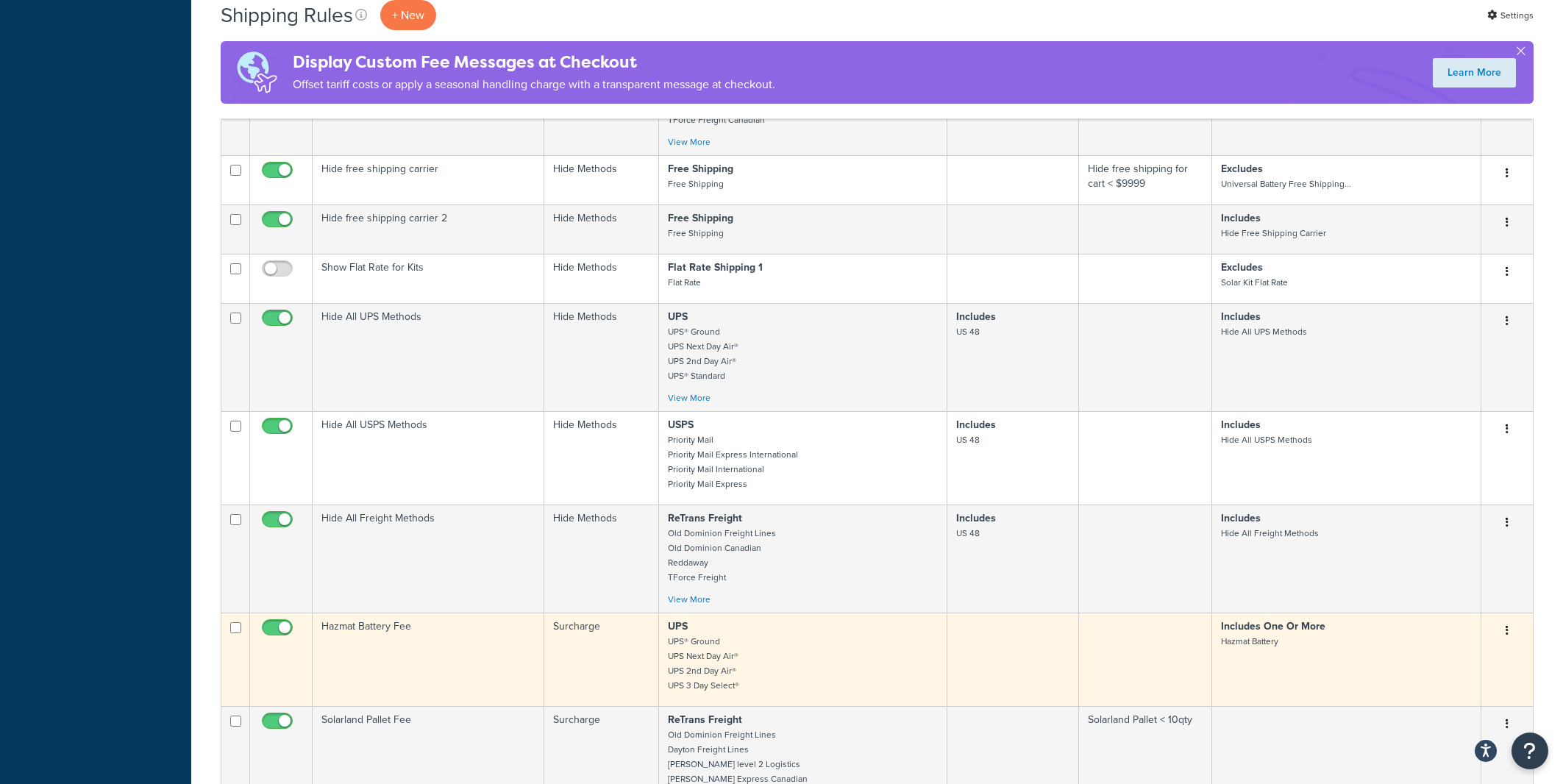
click at [501, 655] on td "Hazmat Battery Fee" at bounding box center [429, 659] width 232 height 93
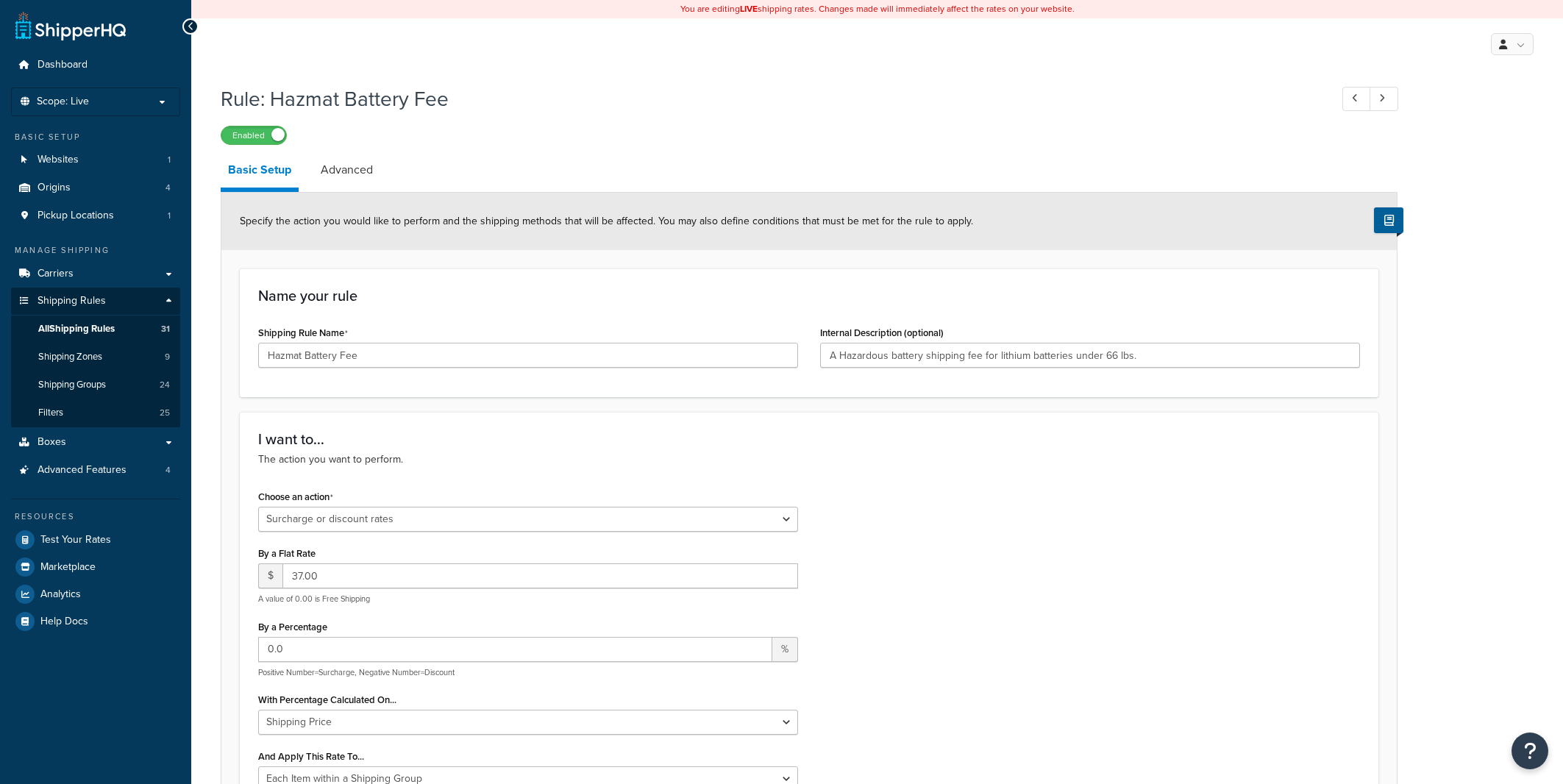
select select "SURCHARGE"
select select "ITEM"
click at [105, 541] on span "Test Your Rates" at bounding box center [76, 540] width 71 height 13
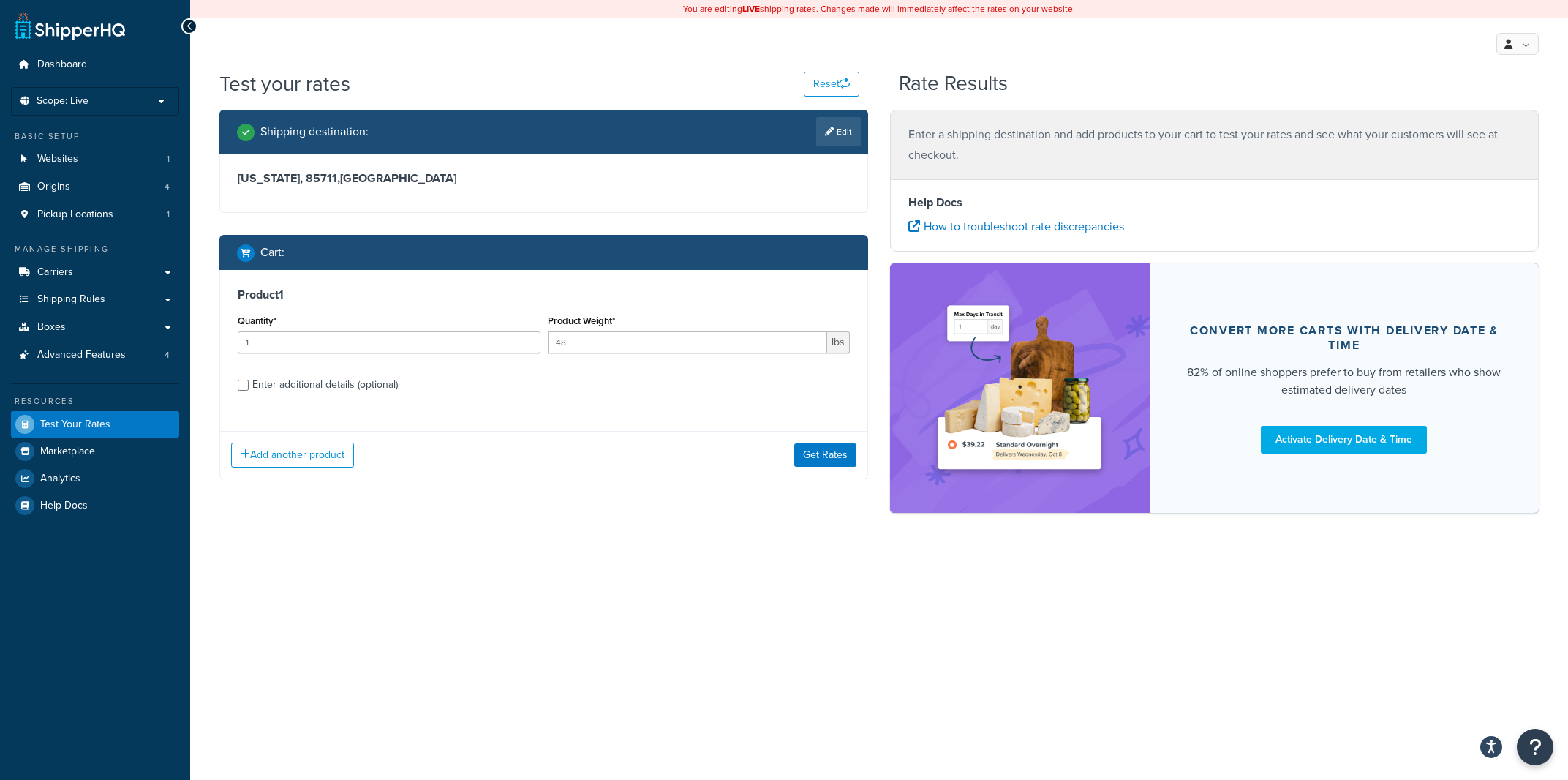
click at [315, 387] on div "Enter additional details (optional)" at bounding box center [325, 384] width 146 height 20
click at [249, 387] on input "Enter additional details (optional)" at bounding box center [243, 385] width 11 height 11
checkbox input "true"
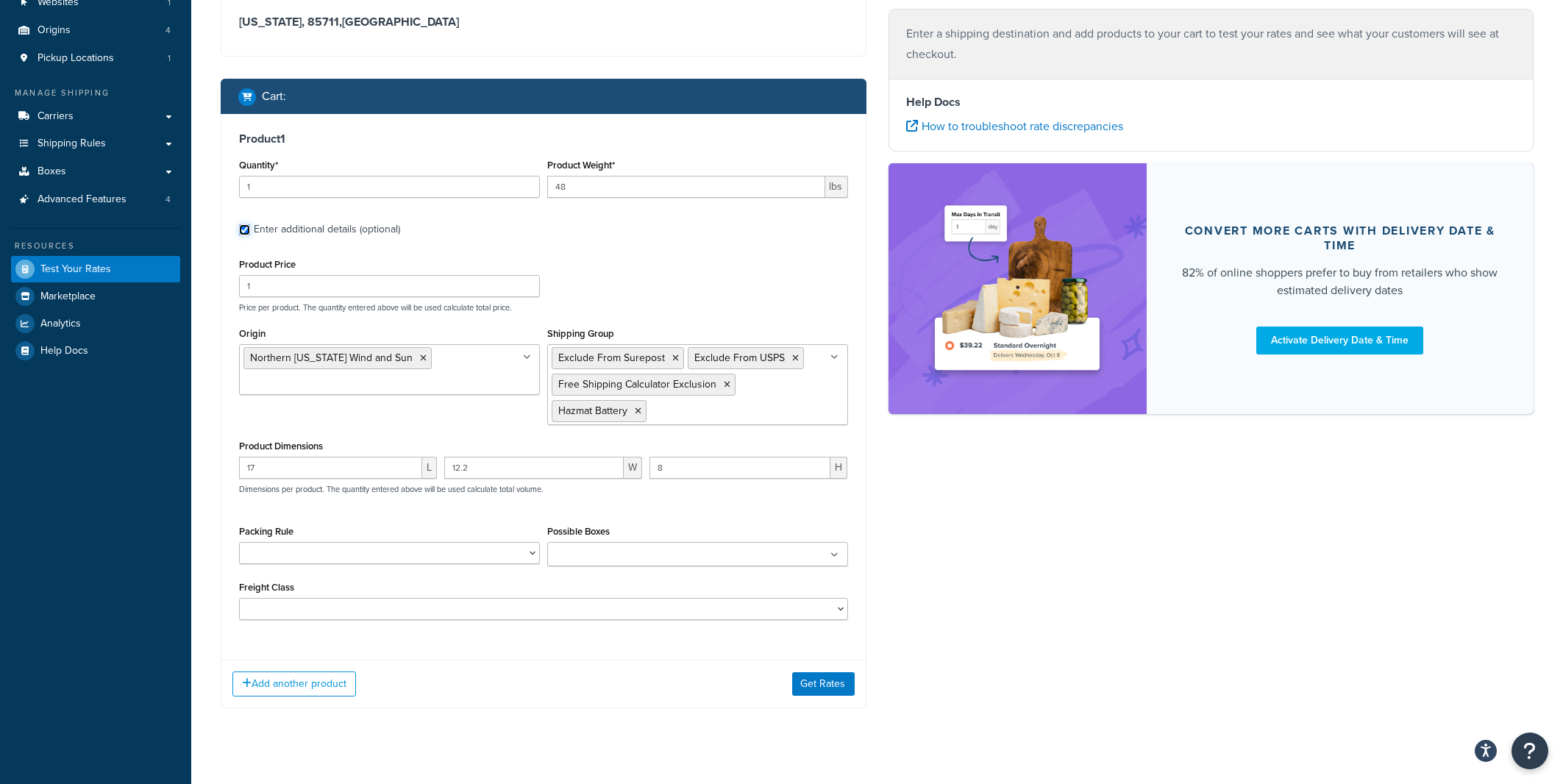
scroll to position [180, 0]
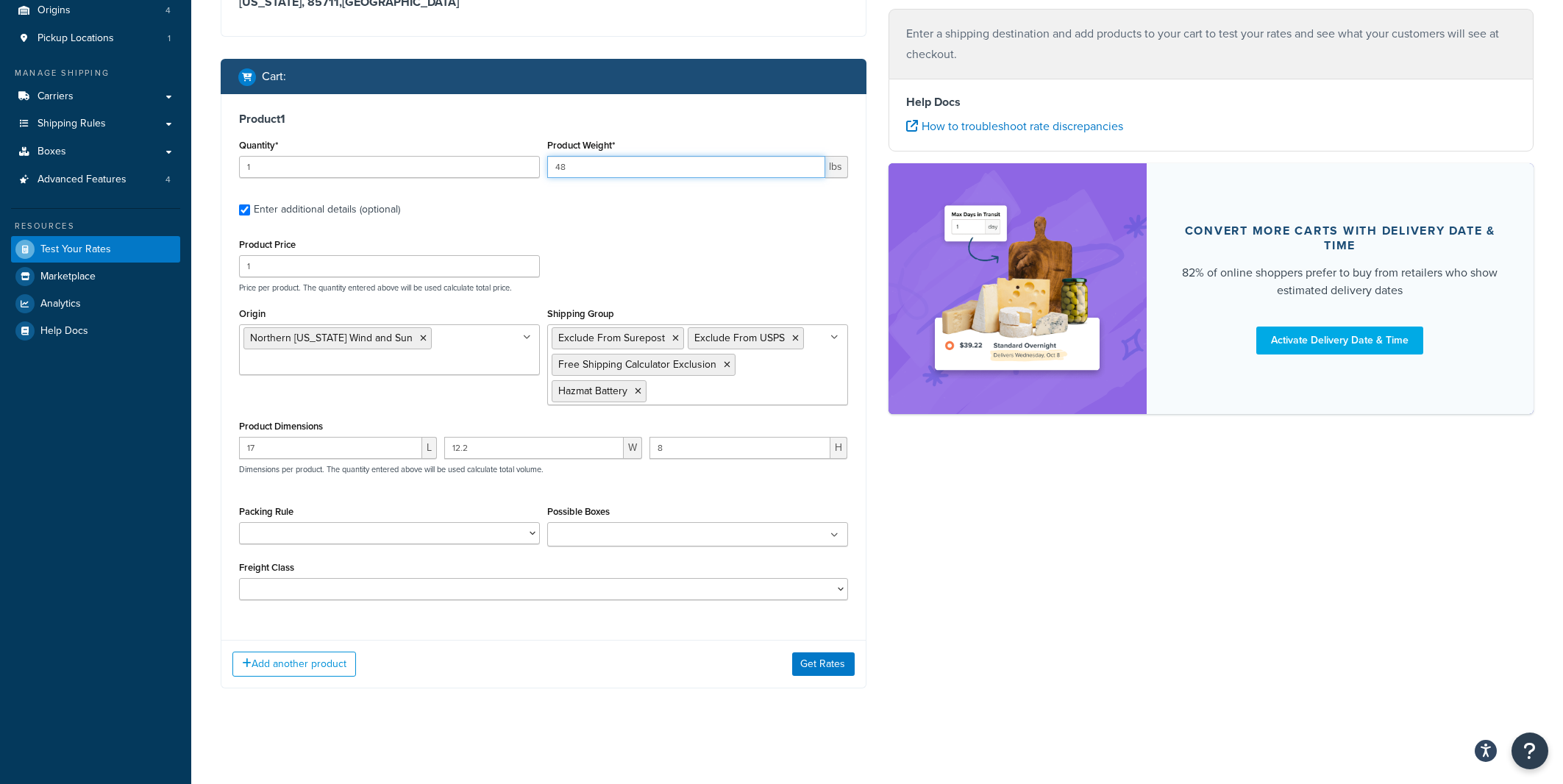
drag, startPoint x: 597, startPoint y: 159, endPoint x: 549, endPoint y: 161, distance: 48.0
click at [549, 161] on input "48" at bounding box center [686, 166] width 278 height 22
type input "52"
click at [853, 667] on button "Get Rates" at bounding box center [823, 664] width 62 height 23
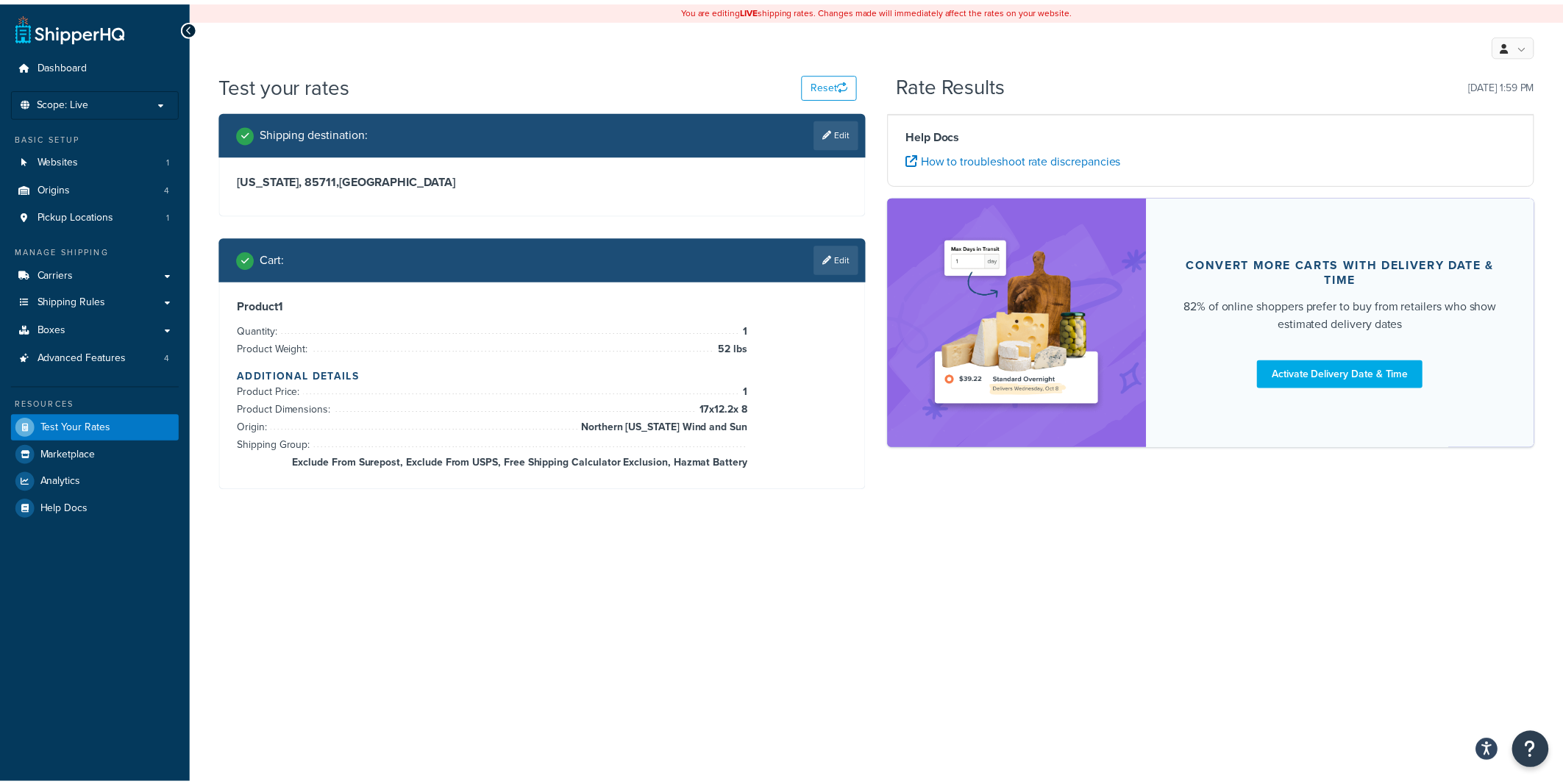
scroll to position [0, 0]
